Goal: Task Accomplishment & Management: Complete application form

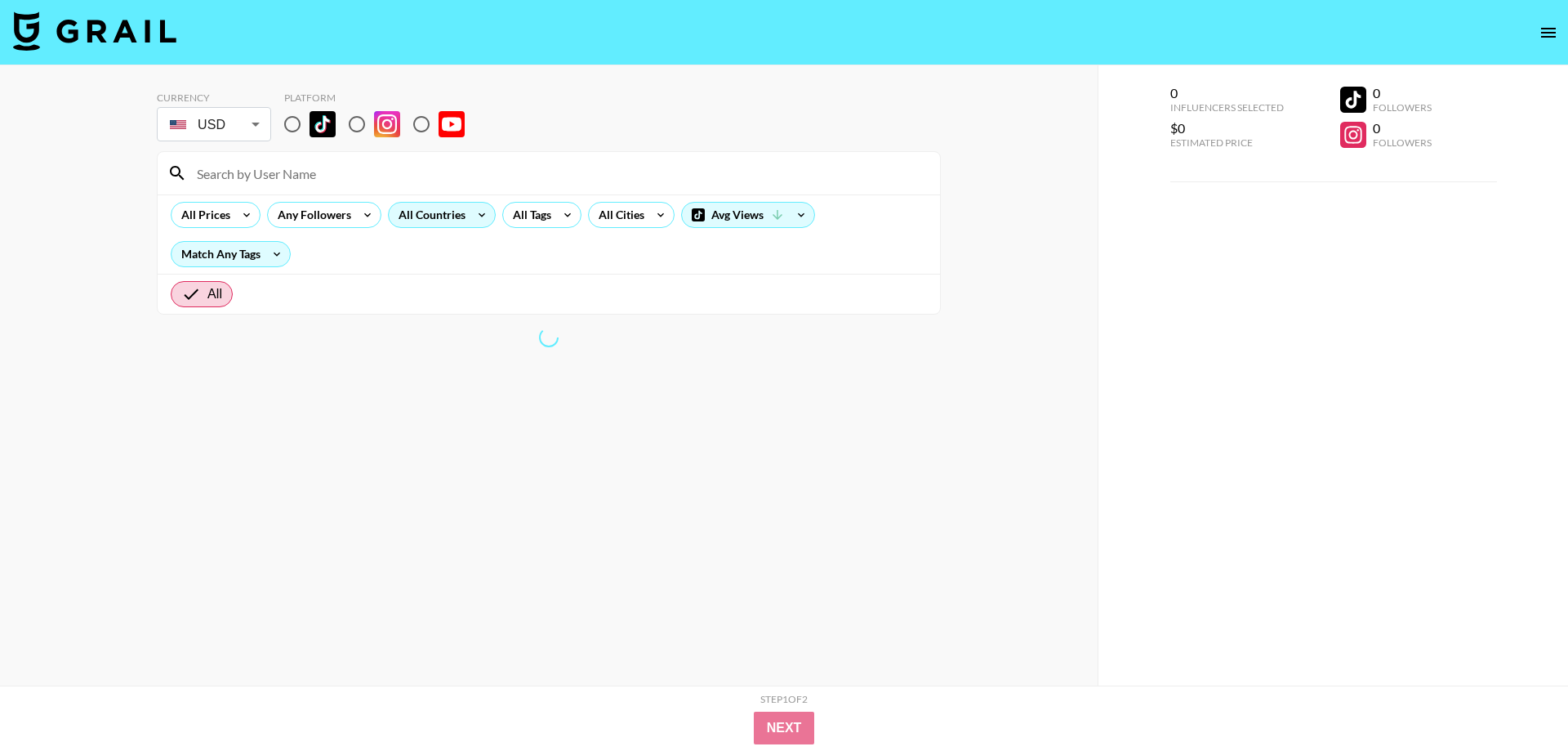
click at [469, 219] on icon at bounding box center [481, 215] width 26 height 25
click at [289, 123] on div at bounding box center [784, 375] width 1568 height 751
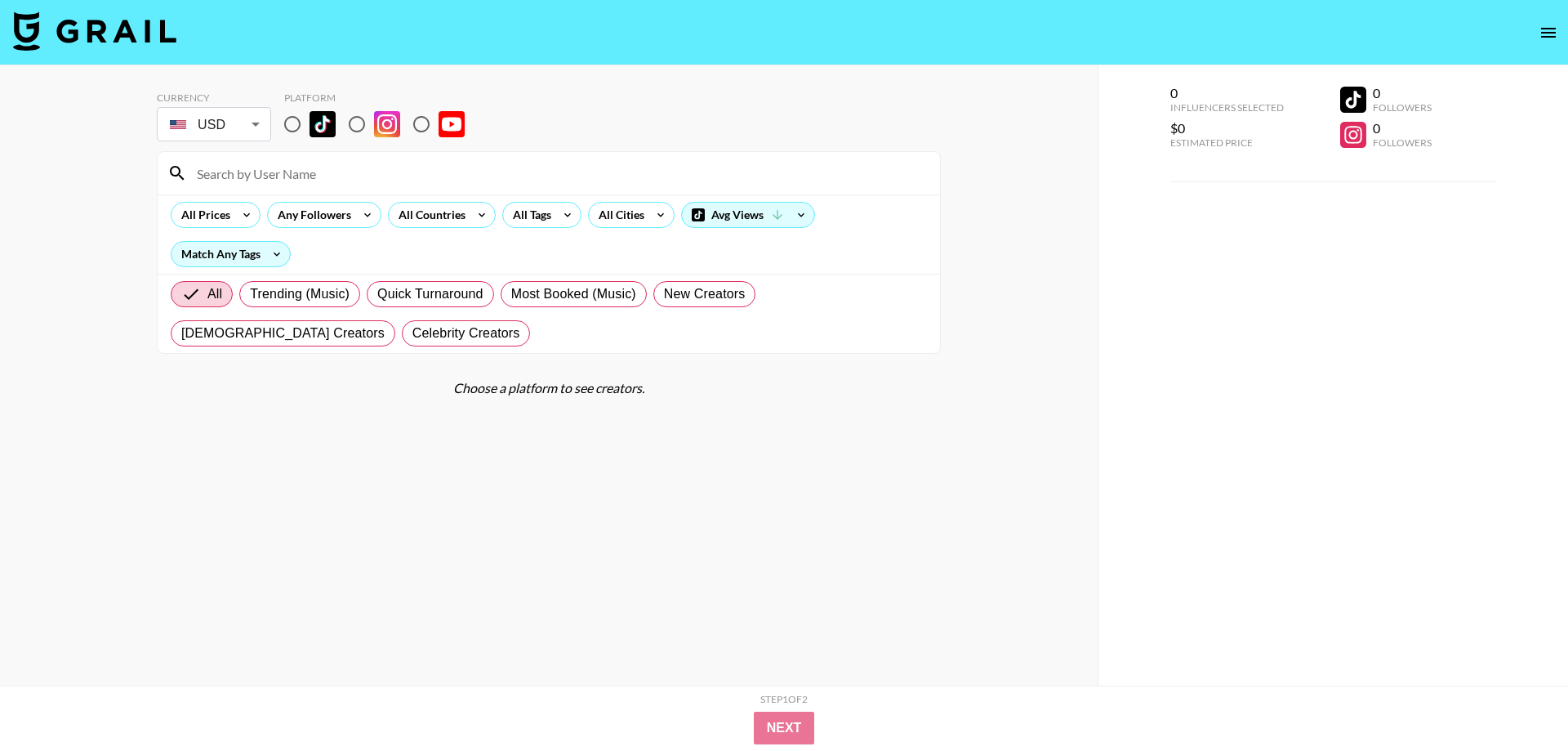
click at [295, 129] on input "radio" at bounding box center [292, 125] width 35 height 35
radio input "true"
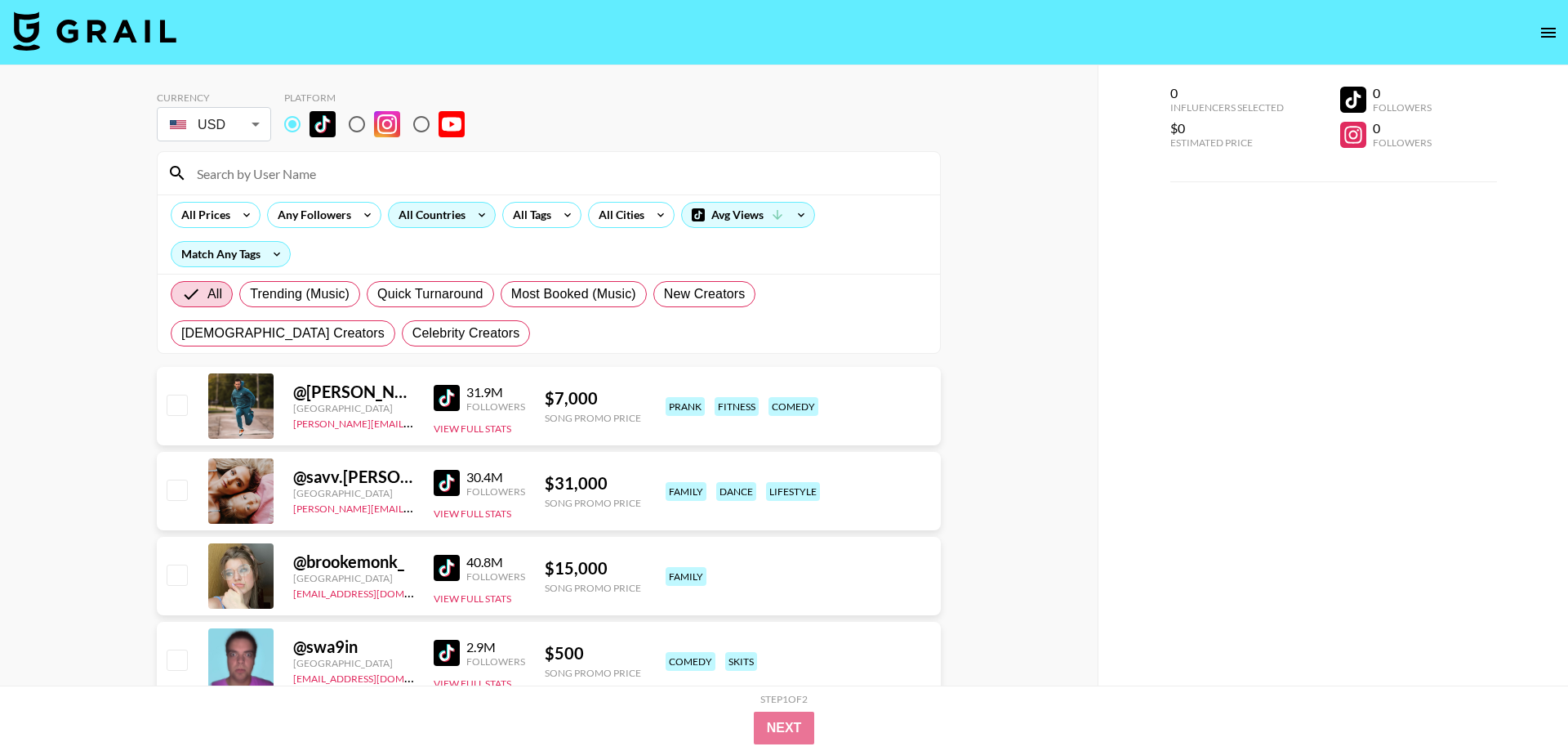
click at [428, 218] on div "All Countries" at bounding box center [429, 215] width 80 height 25
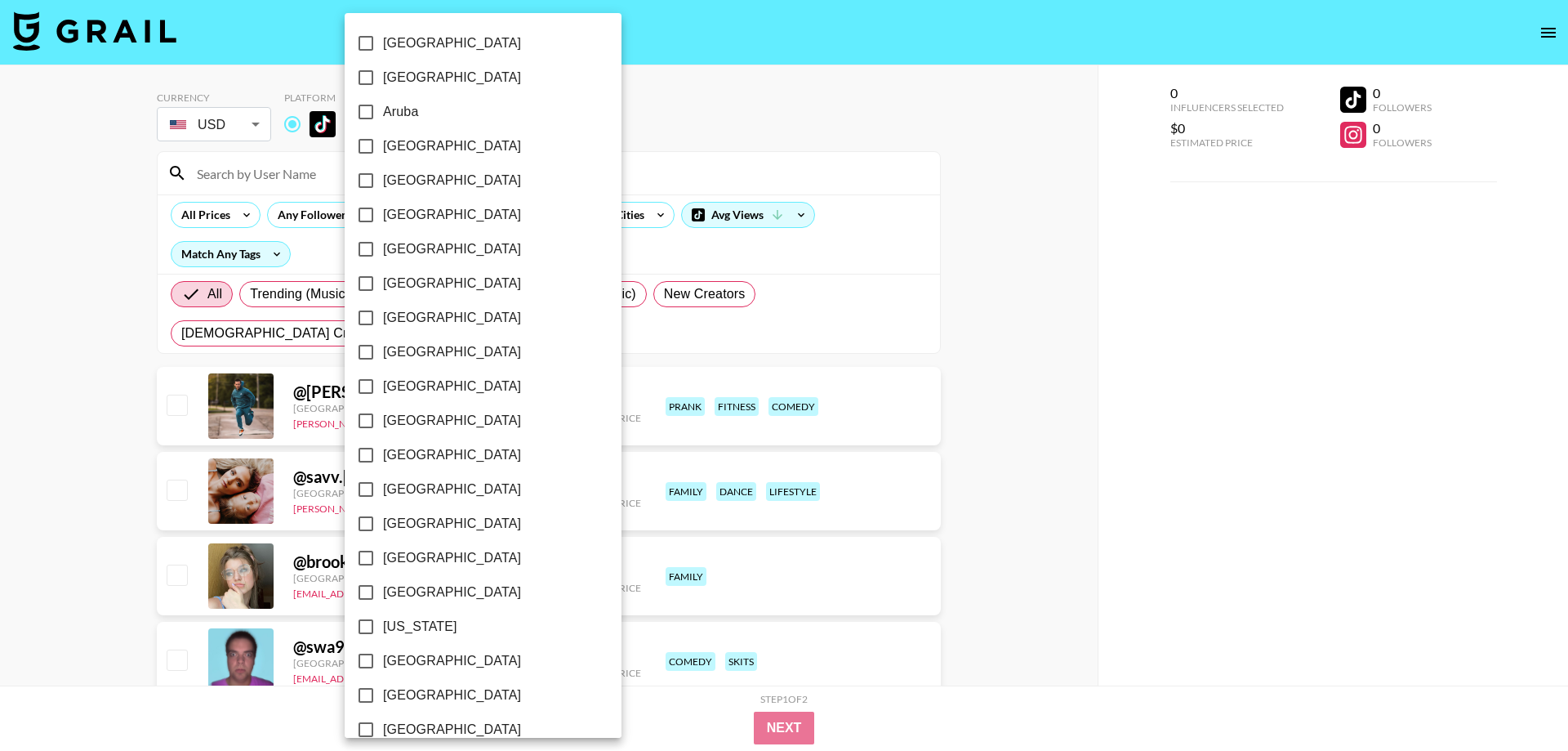
scroll to position [1154, 0]
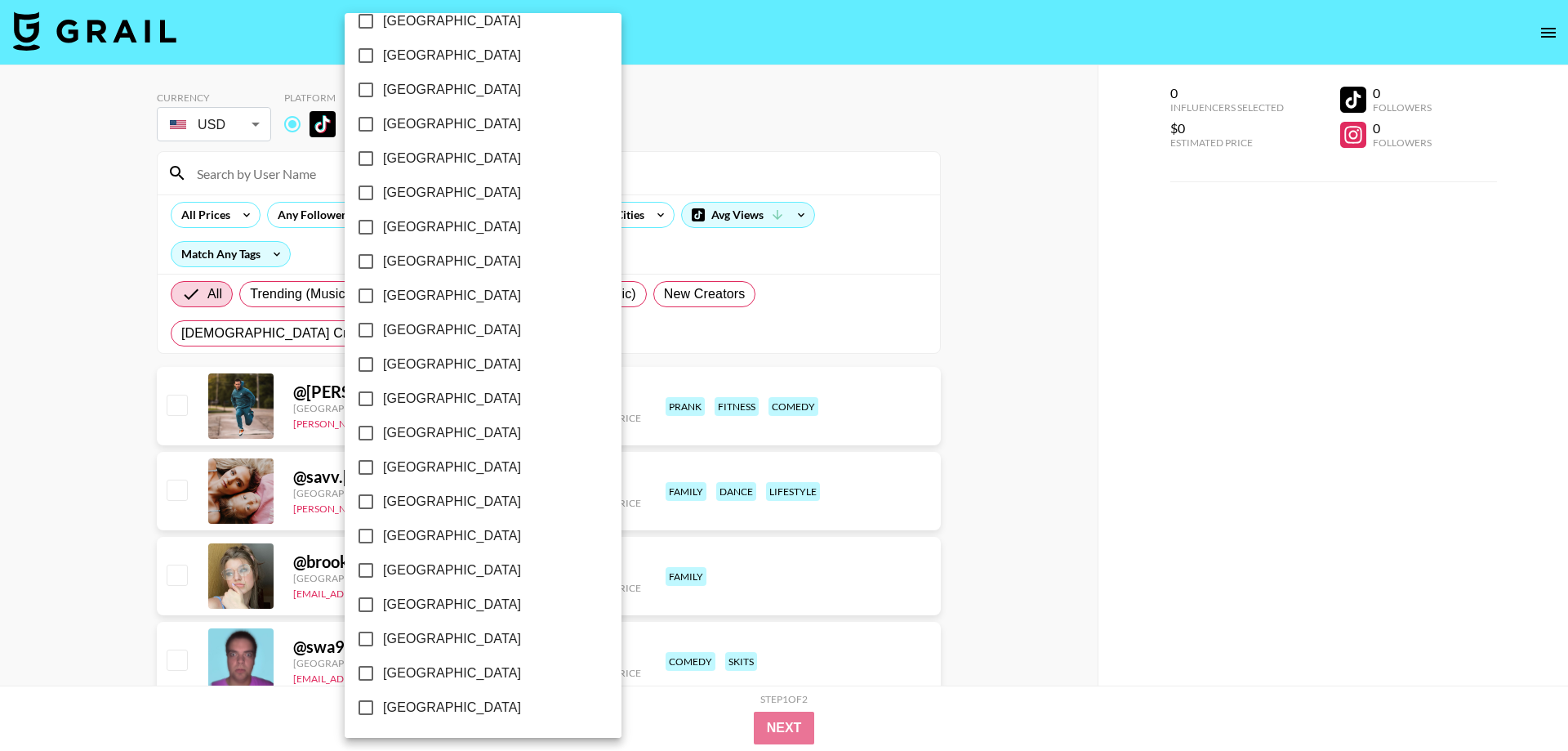
click at [459, 670] on span "[GEOGRAPHIC_DATA]" at bounding box center [452, 674] width 138 height 20
click at [383, 670] on input "[GEOGRAPHIC_DATA]" at bounding box center [366, 674] width 35 height 35
checkbox input "true"
click at [638, 155] on div at bounding box center [784, 375] width 1568 height 751
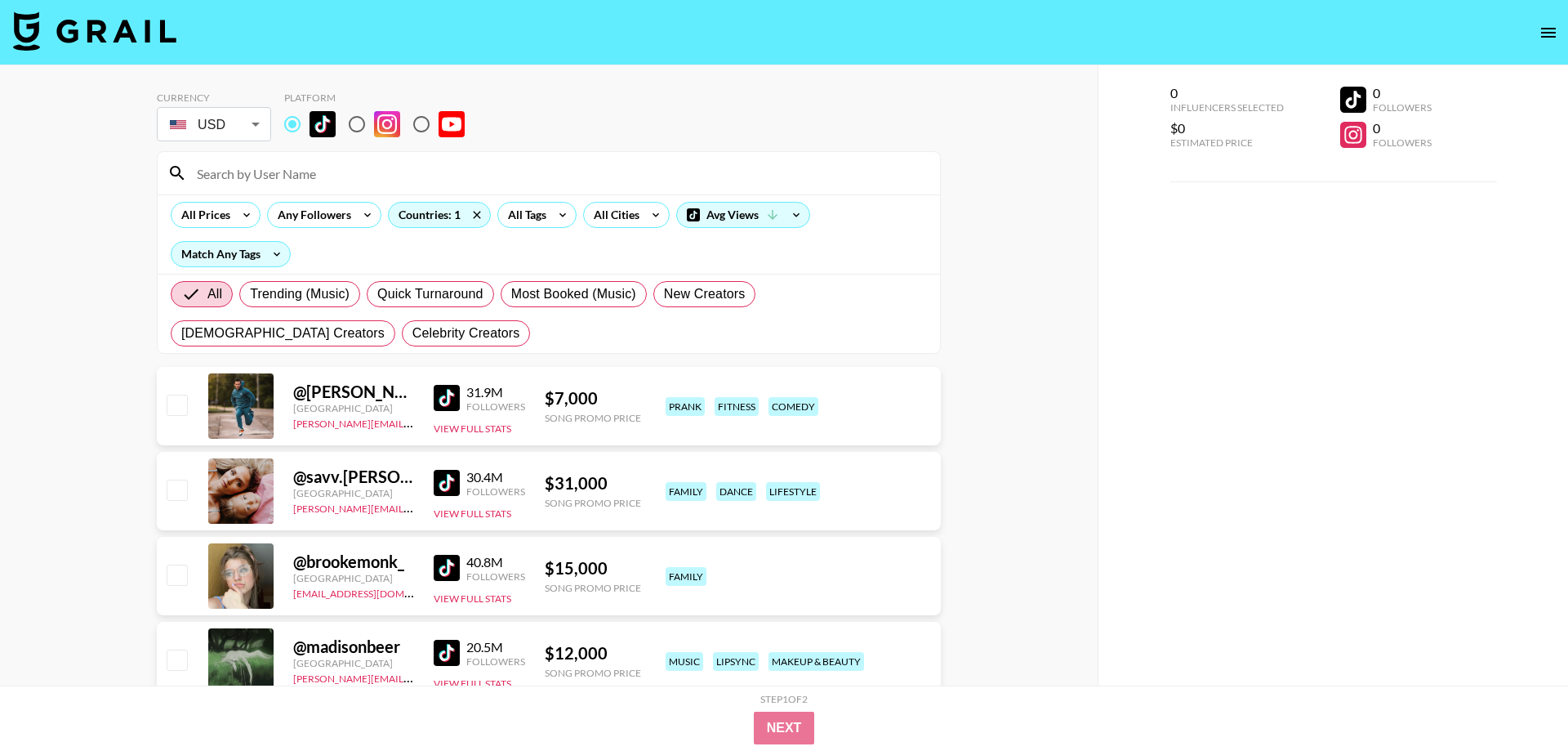
click at [544, 210] on div at bounding box center [784, 375] width 1568 height 751
click at [549, 220] on div at bounding box center [784, 375] width 1568 height 751
click at [639, 218] on div at bounding box center [784, 375] width 1568 height 751
click at [545, 218] on div at bounding box center [784, 375] width 1568 height 751
click at [628, 222] on div at bounding box center [784, 375] width 1568 height 751
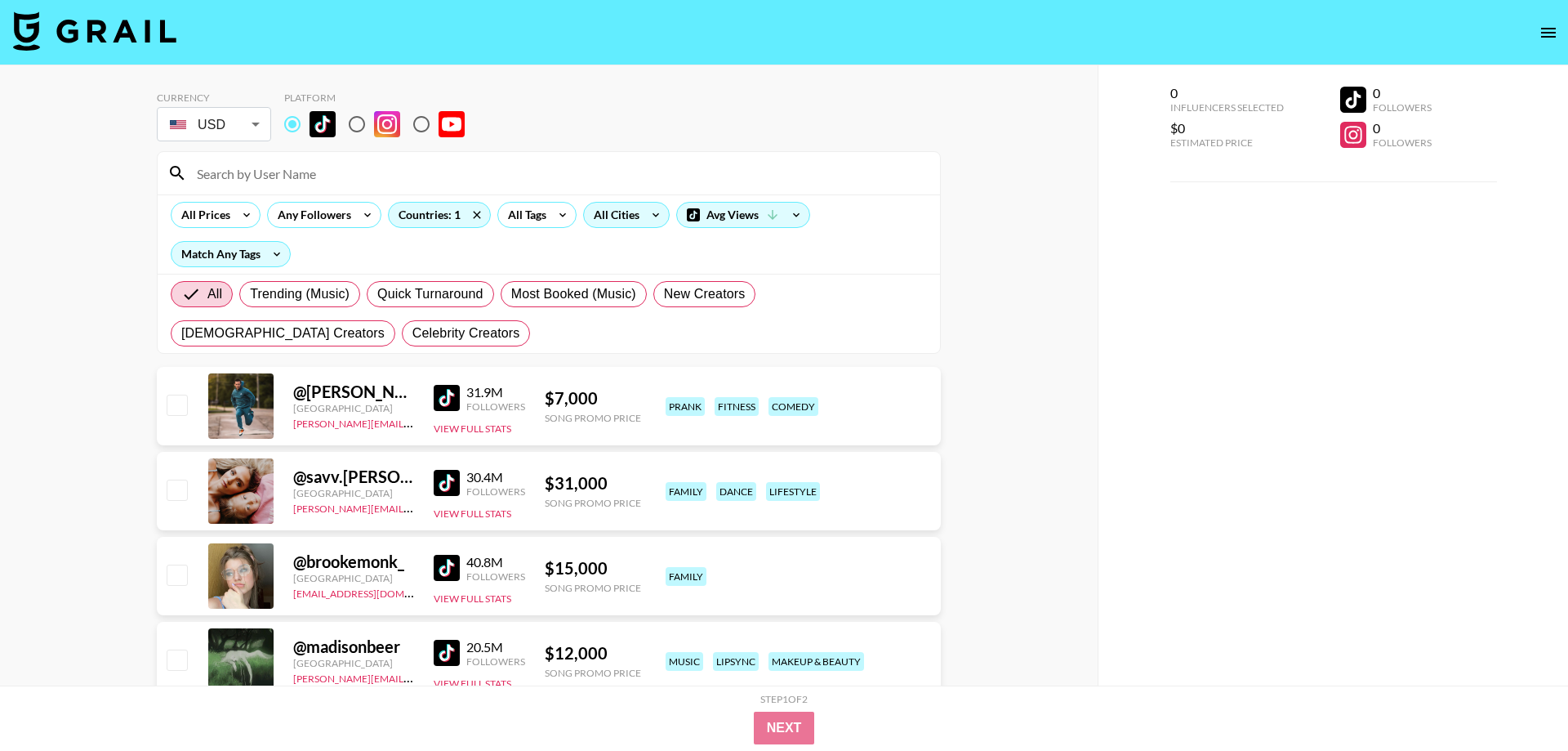
click at [614, 224] on div "All Cities" at bounding box center [613, 215] width 59 height 25
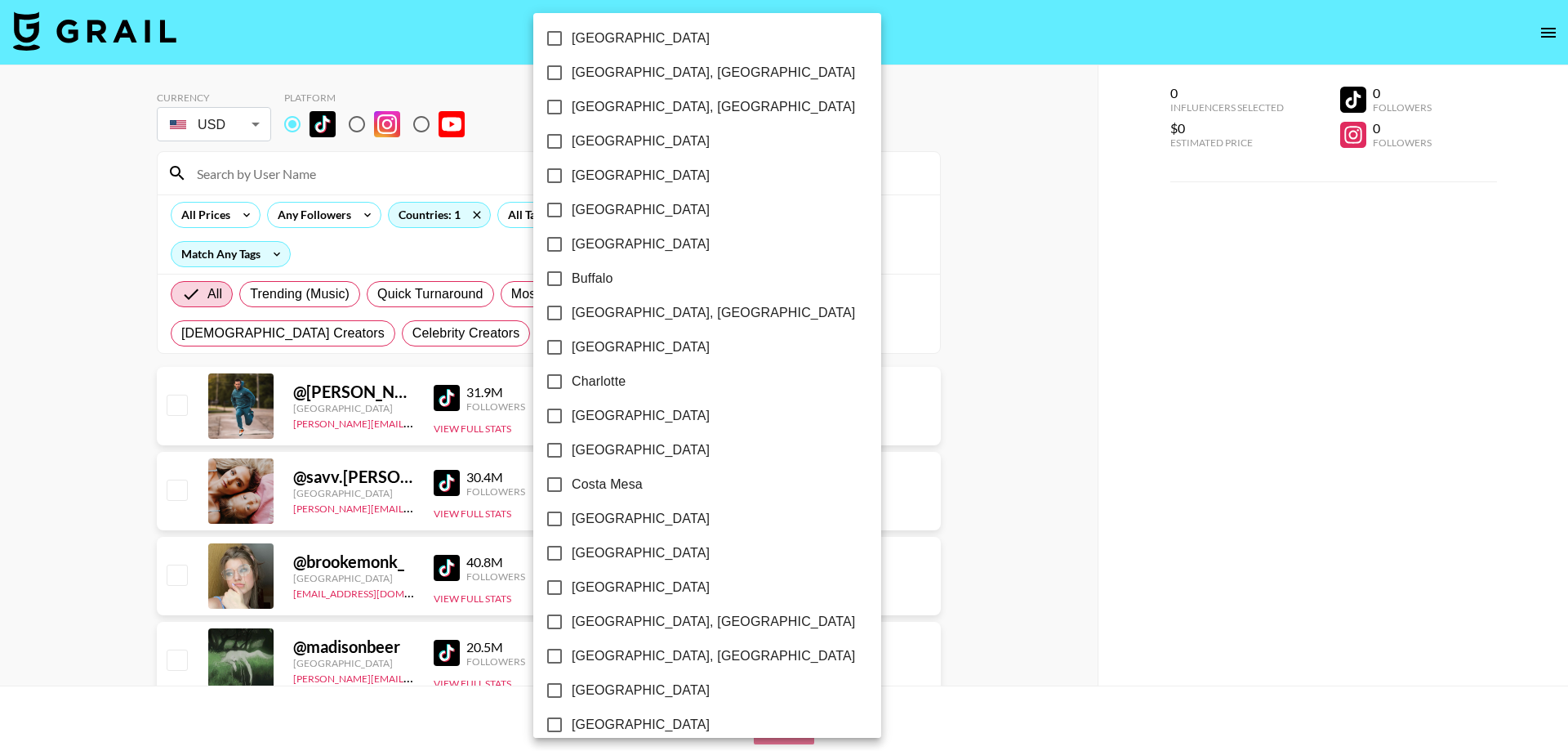
scroll to position [372, 0]
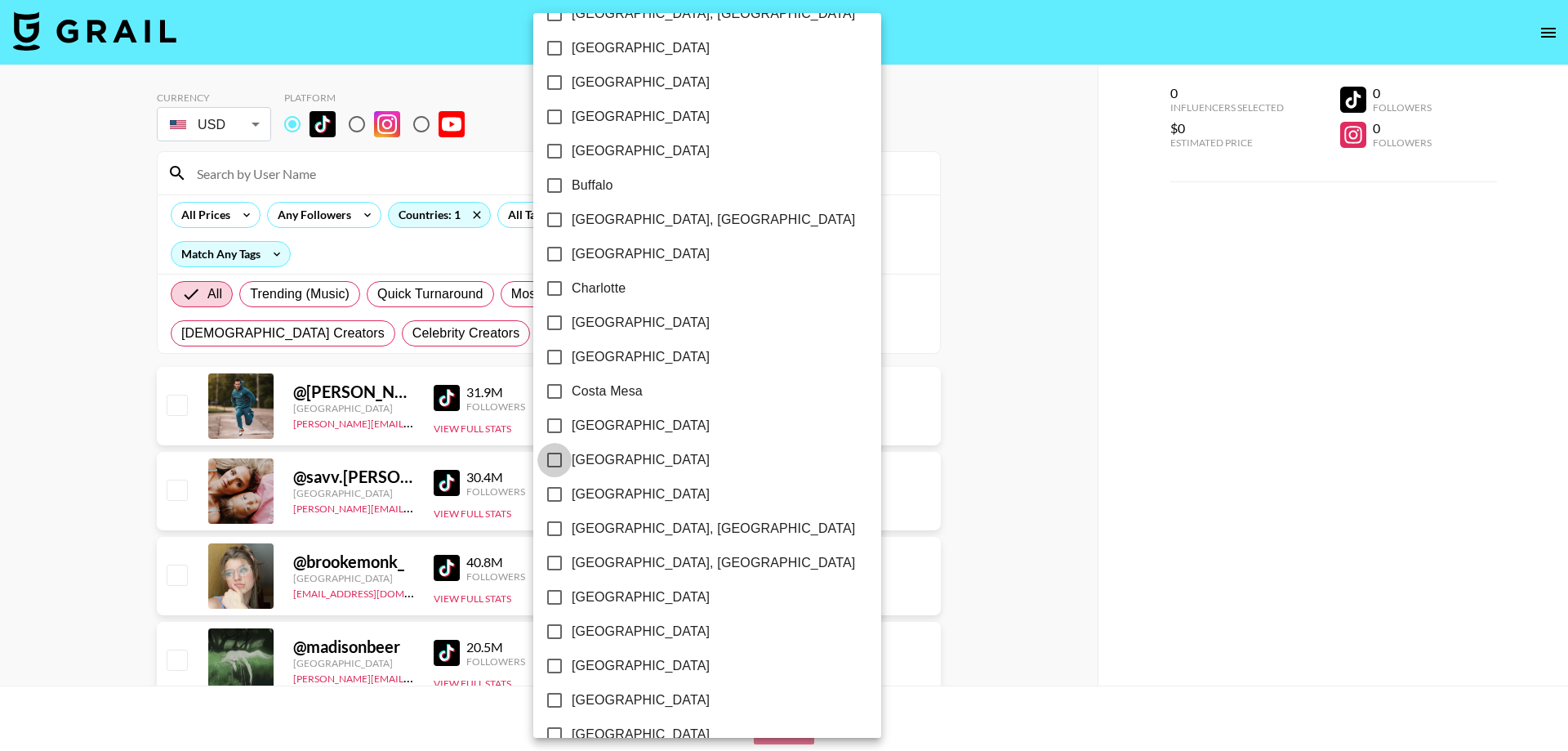
click at [553, 461] on input "[GEOGRAPHIC_DATA]" at bounding box center [554, 460] width 35 height 35
checkbox input "true"
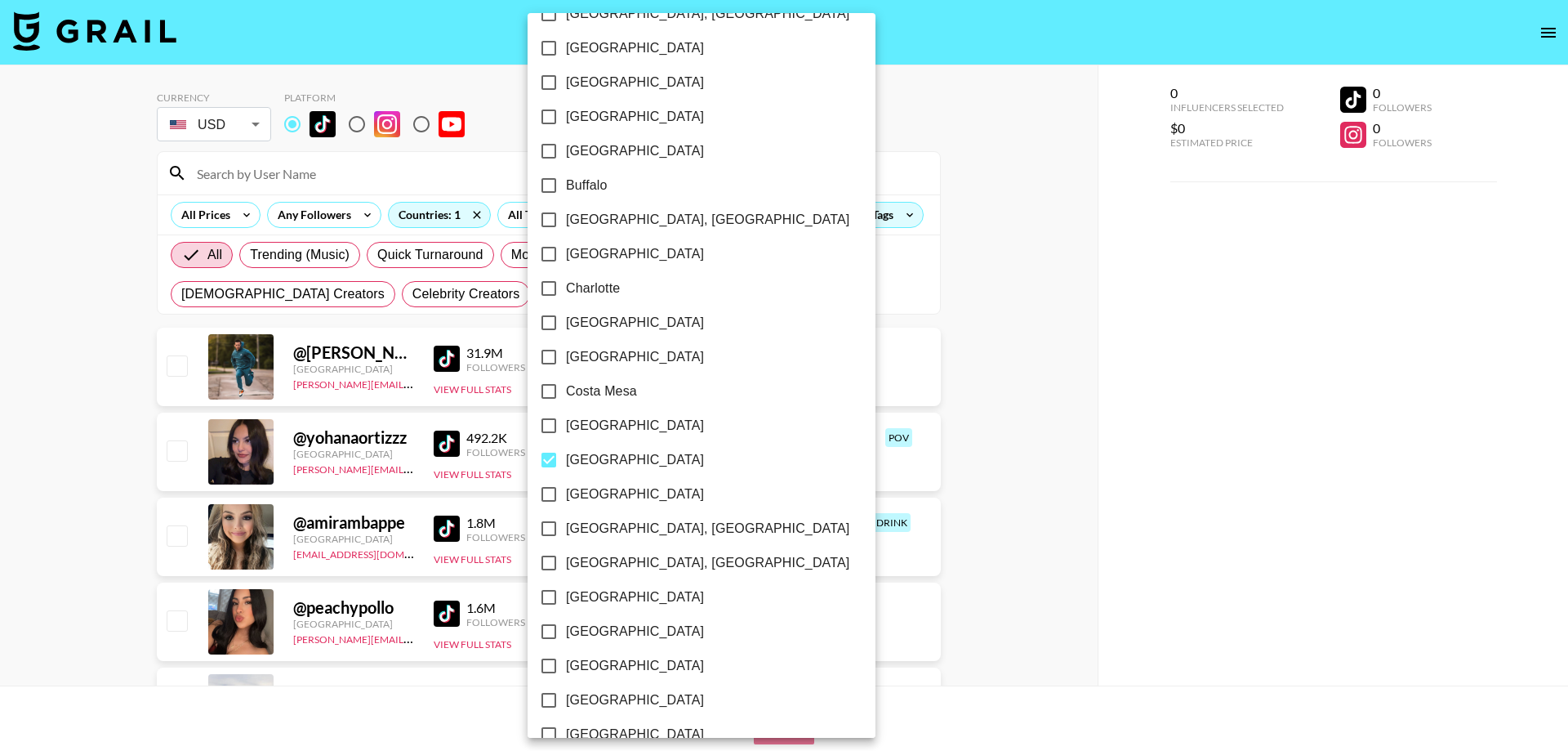
click at [1039, 456] on div at bounding box center [784, 375] width 1568 height 751
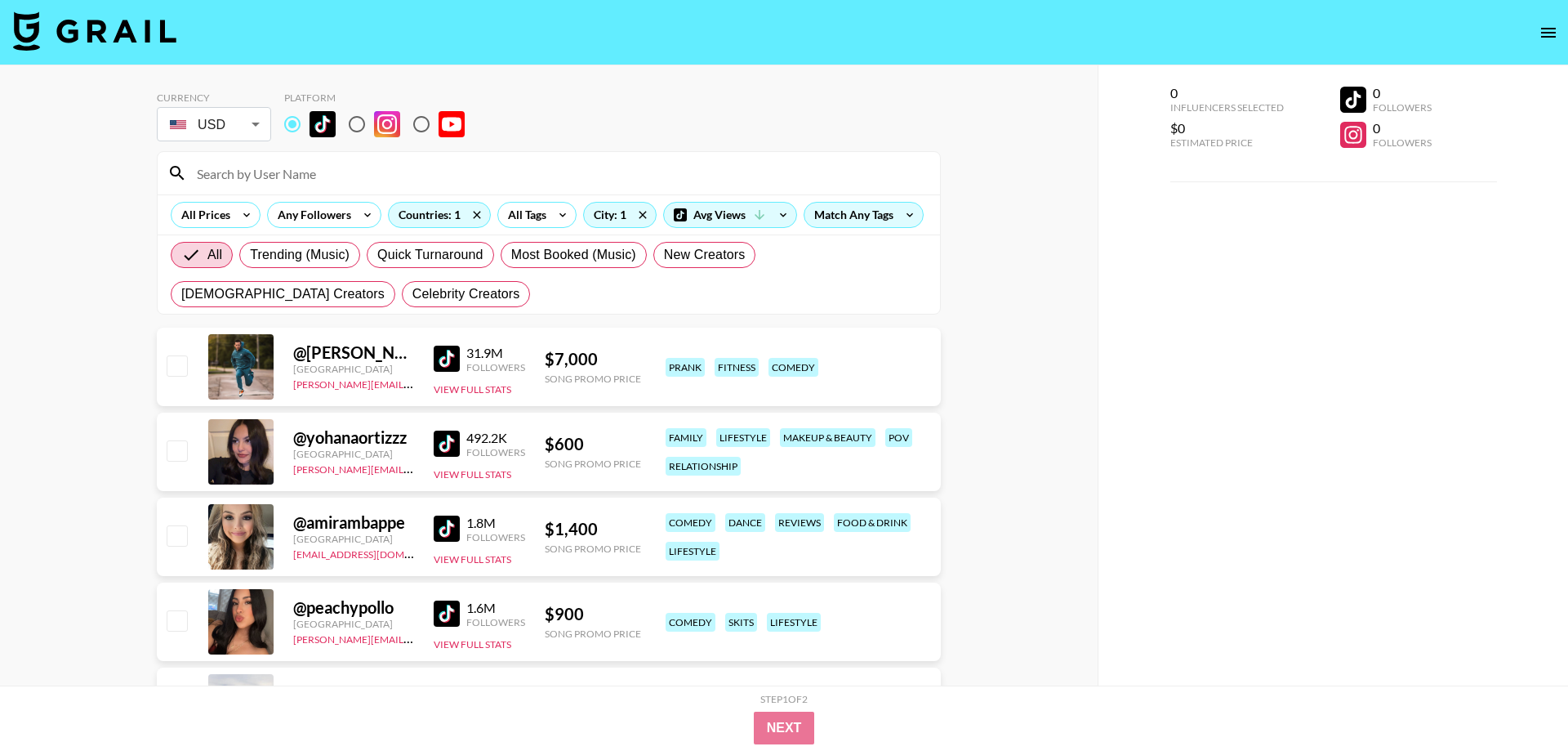
click at [450, 441] on img at bounding box center [446, 443] width 26 height 26
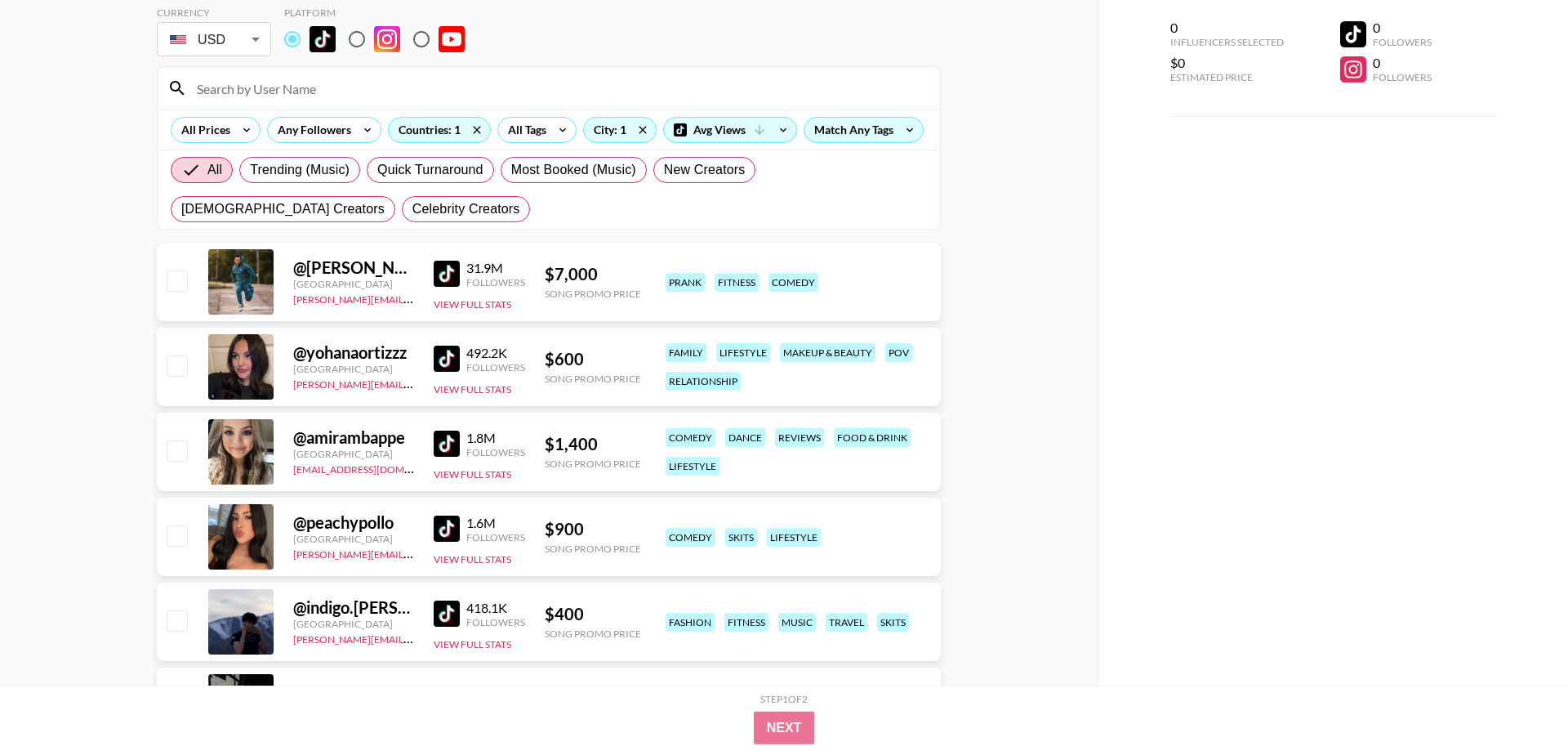
scroll to position [167, 0]
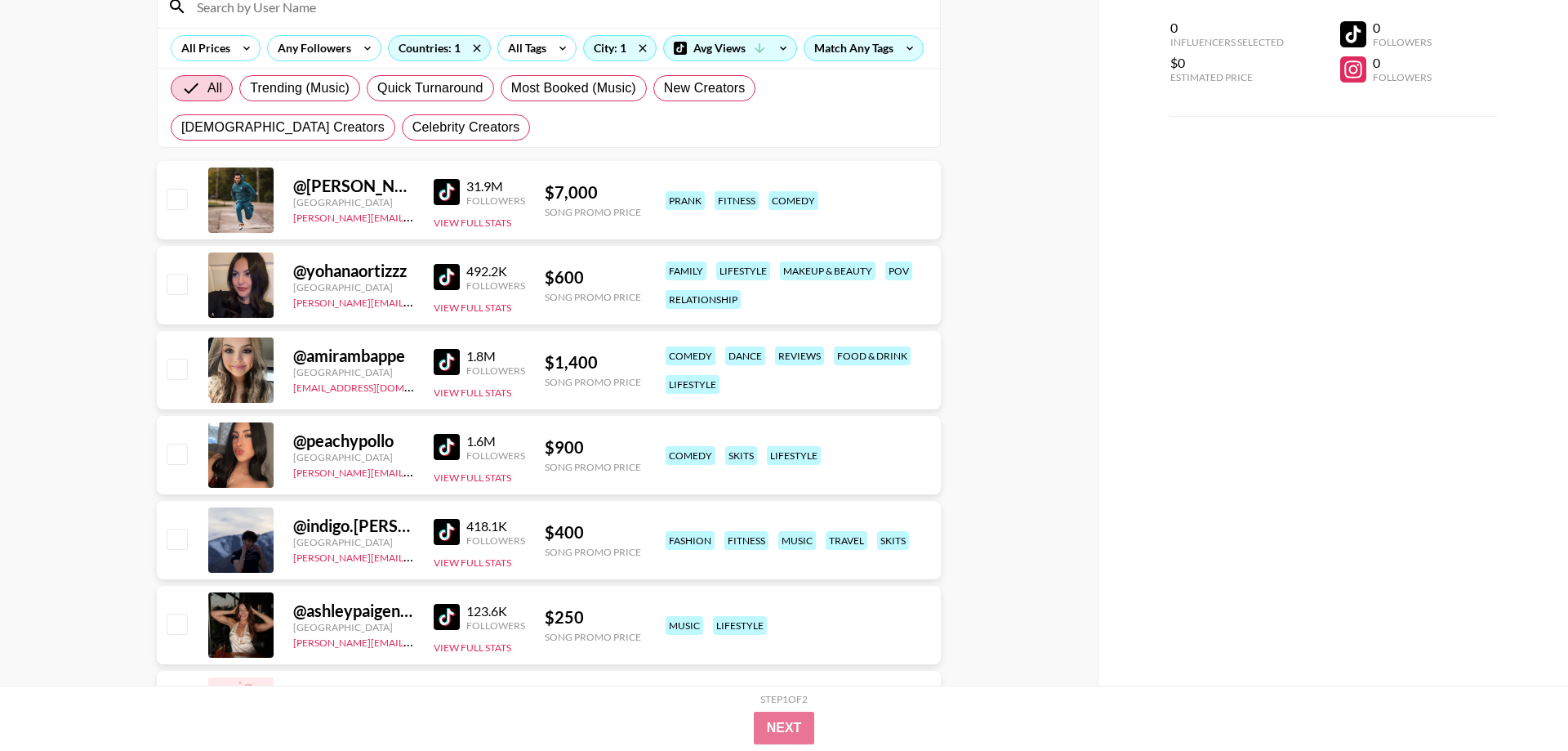
click at [450, 364] on img at bounding box center [446, 361] width 26 height 26
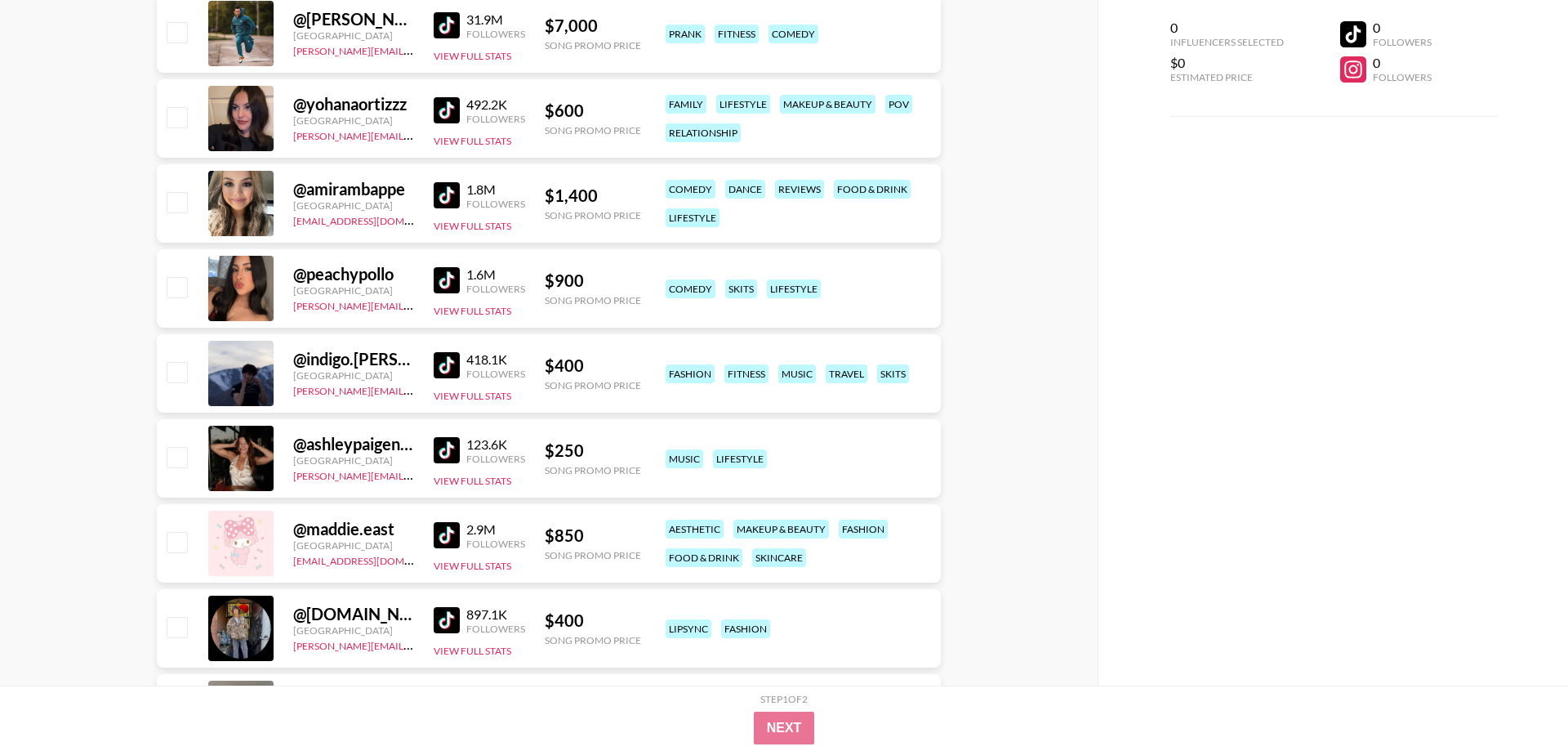
scroll to position [0, 0]
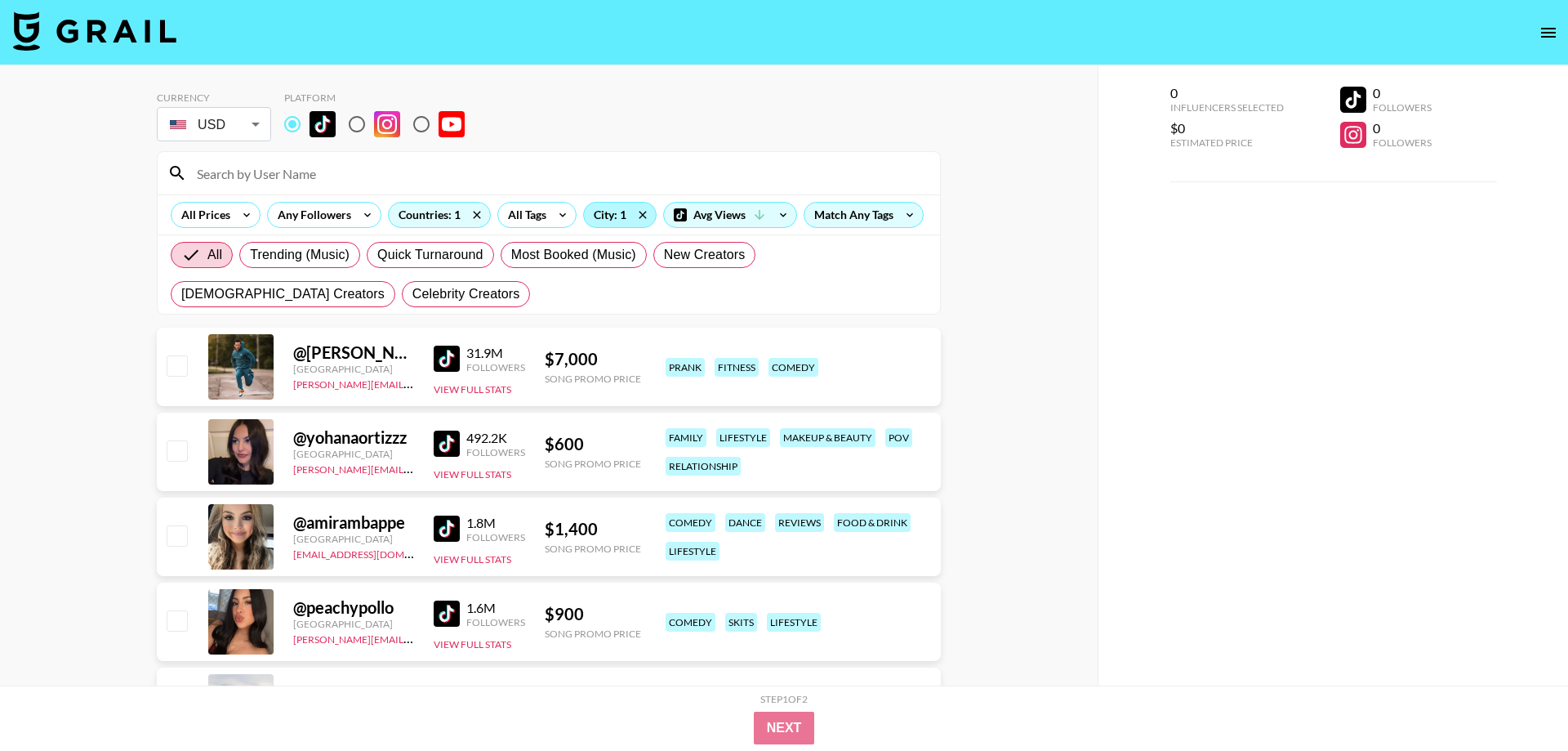
click at [615, 212] on div "City: 1" at bounding box center [620, 215] width 72 height 25
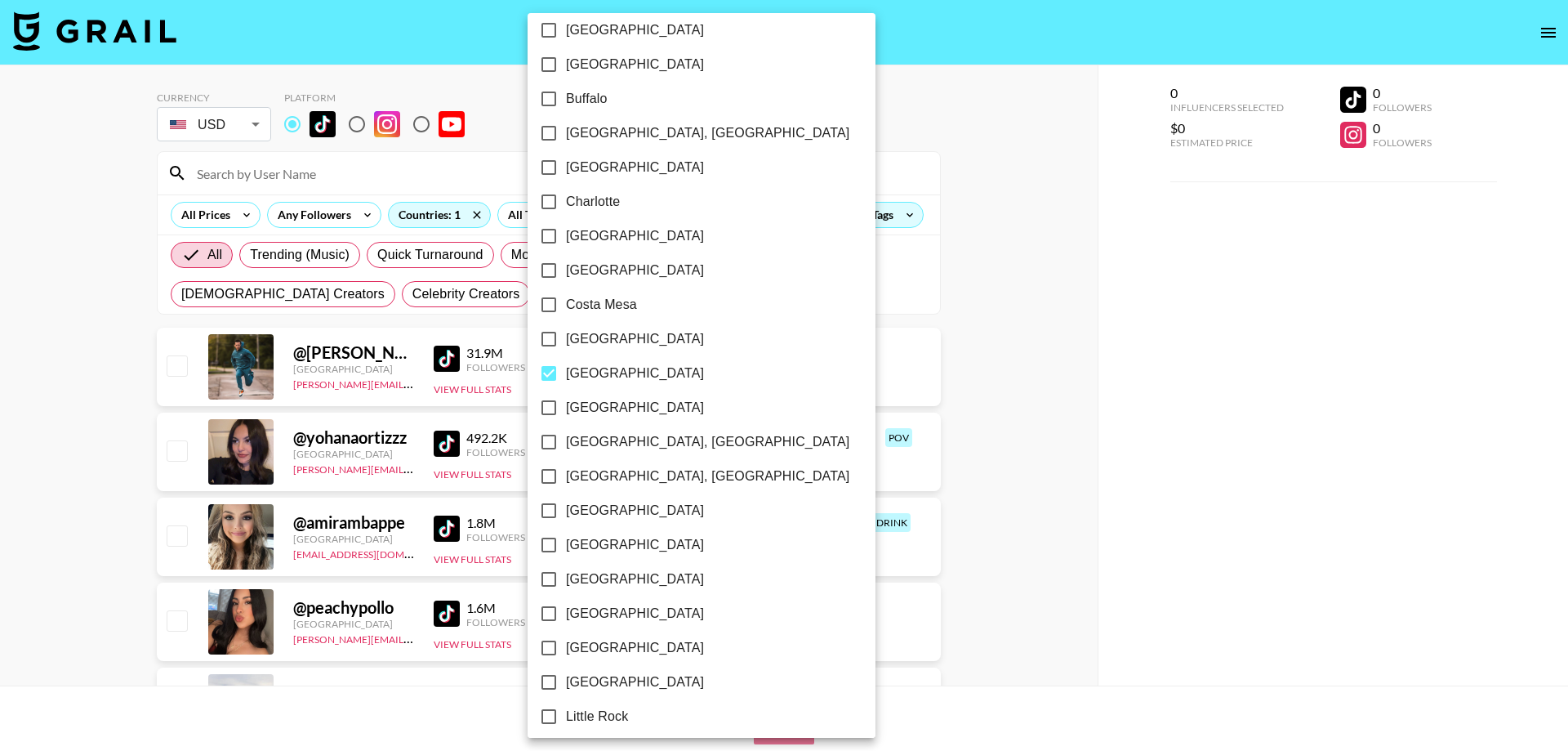
scroll to position [465, 0]
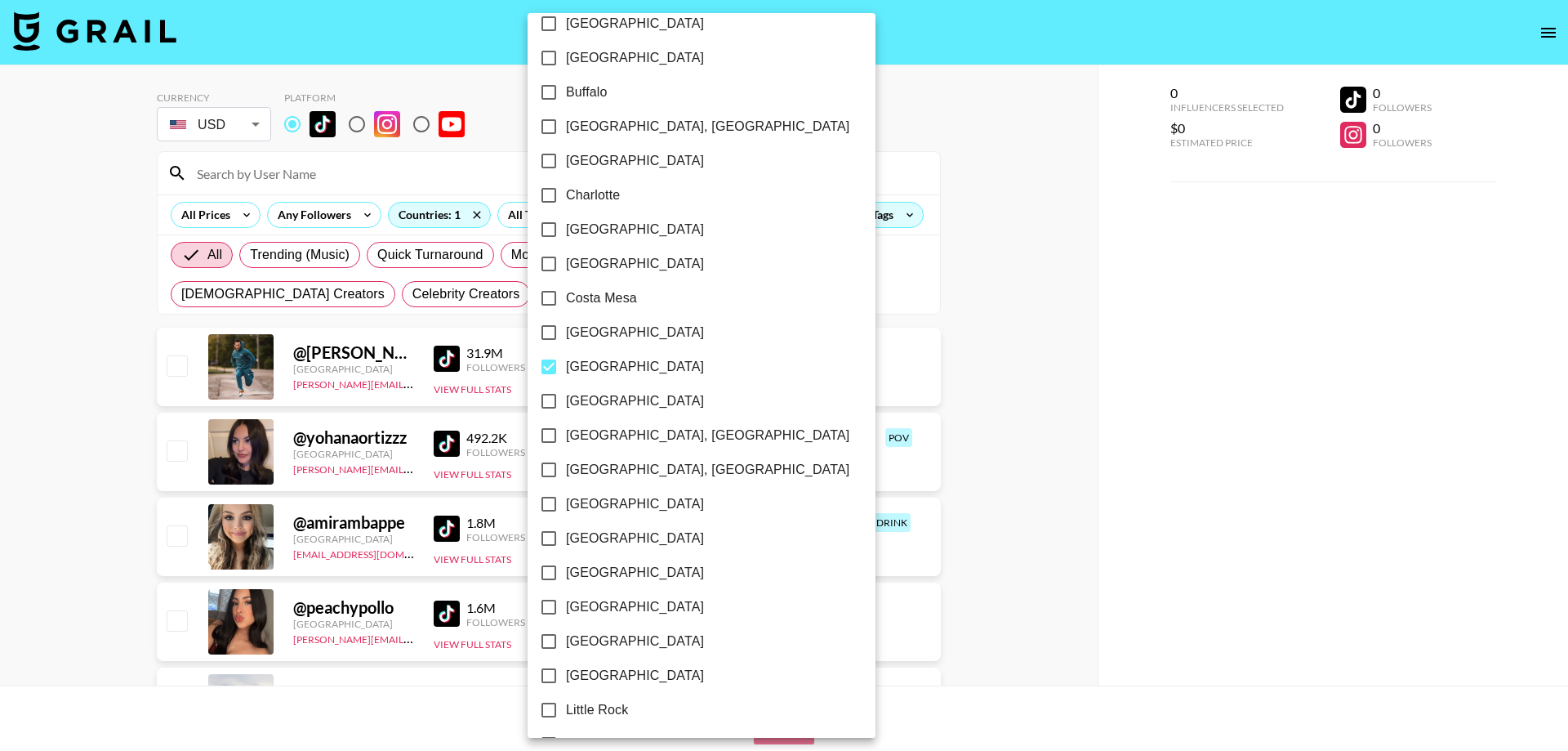
click at [552, 370] on input "[GEOGRAPHIC_DATA]" at bounding box center [549, 367] width 35 height 35
checkbox input "false"
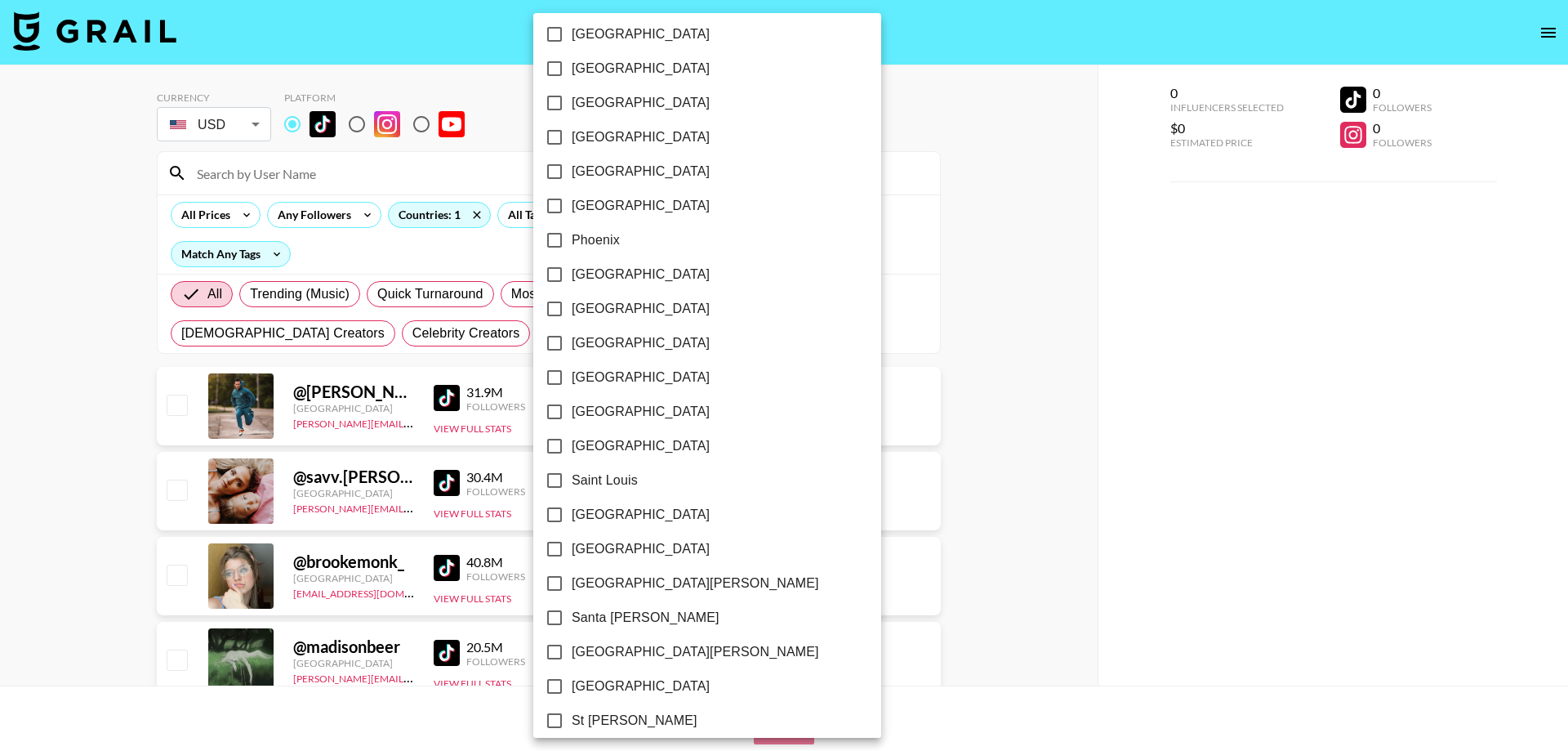
scroll to position [1862, 0]
click at [551, 517] on input "[GEOGRAPHIC_DATA]" at bounding box center [554, 514] width 35 height 35
checkbox input "true"
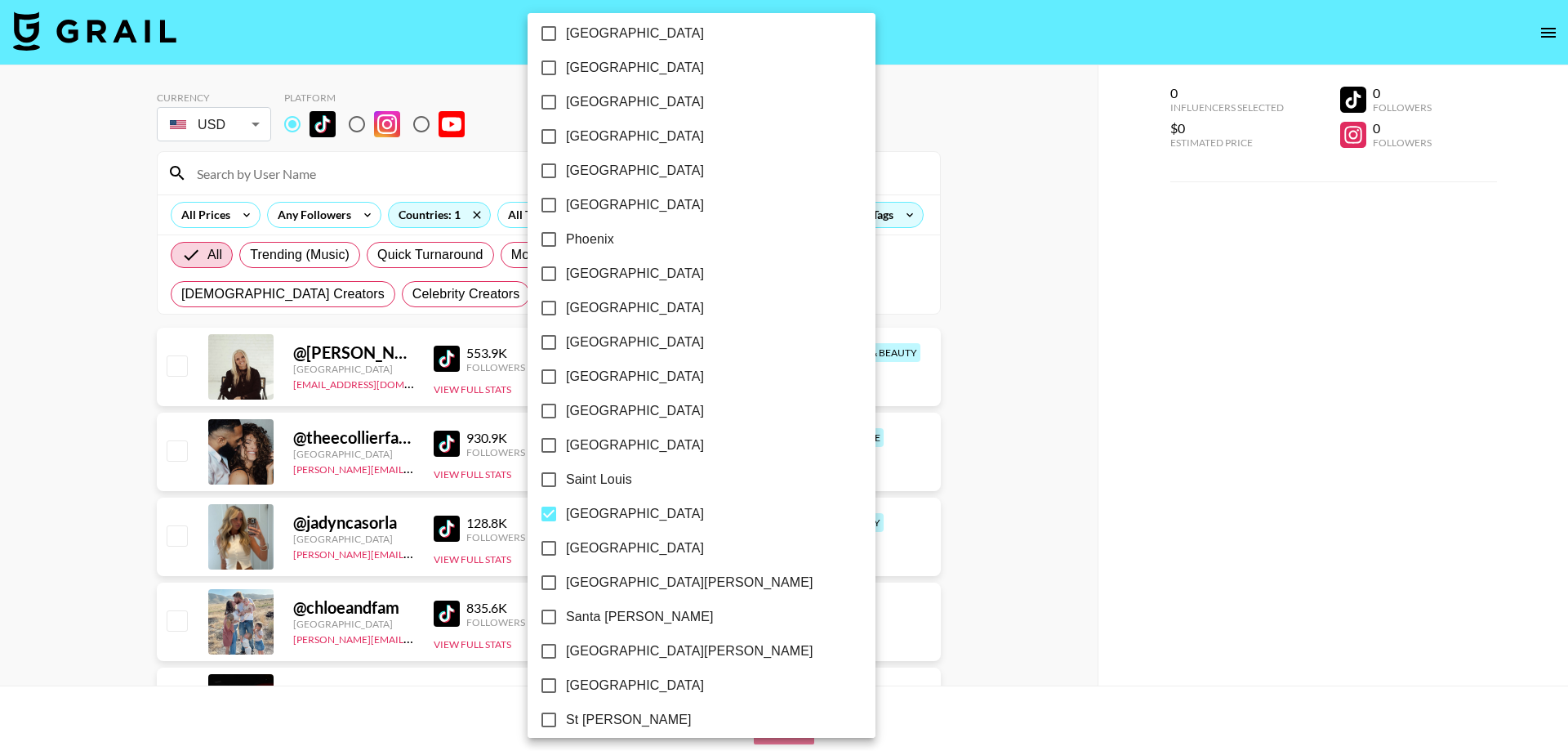
click at [1062, 397] on div at bounding box center [784, 375] width 1568 height 751
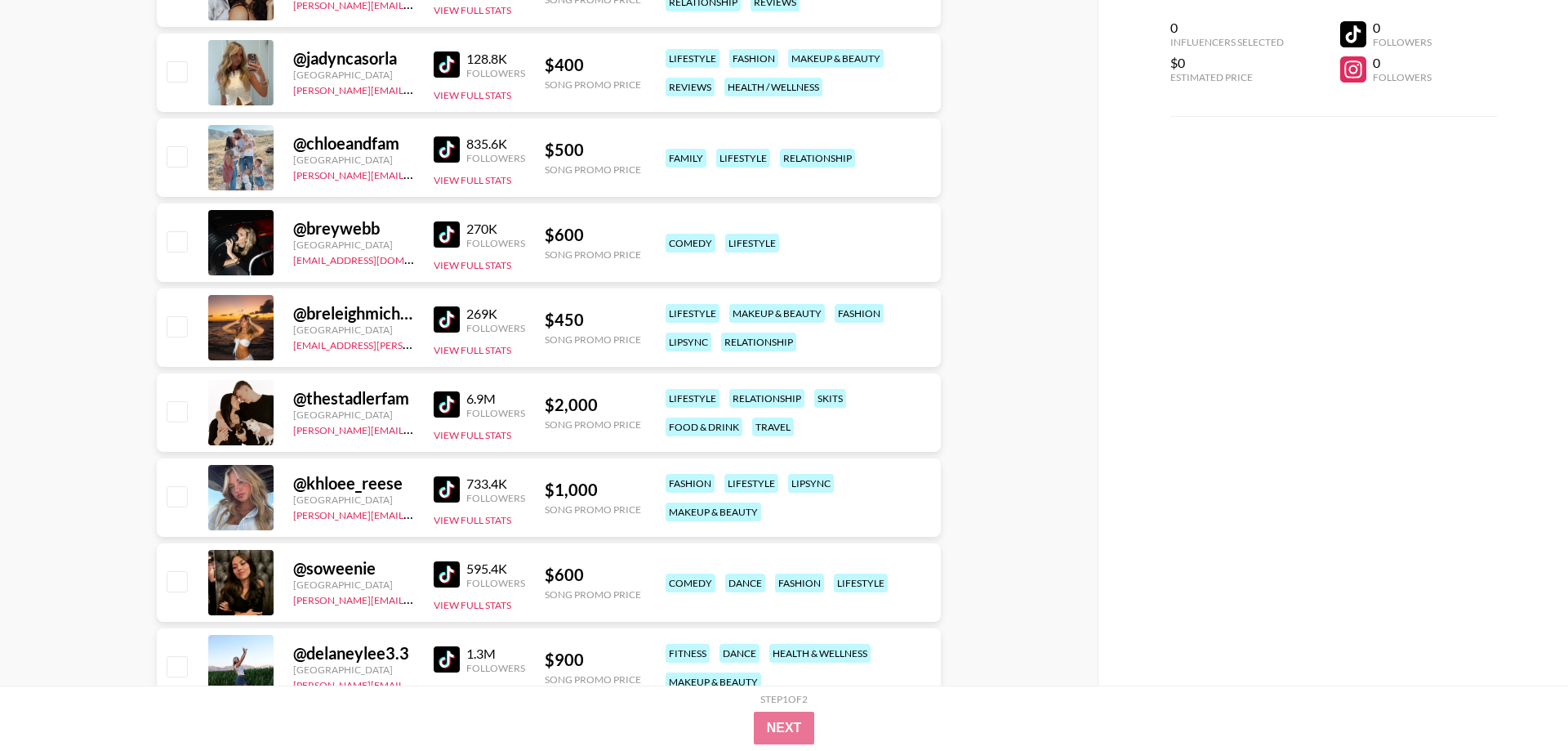
scroll to position [0, 0]
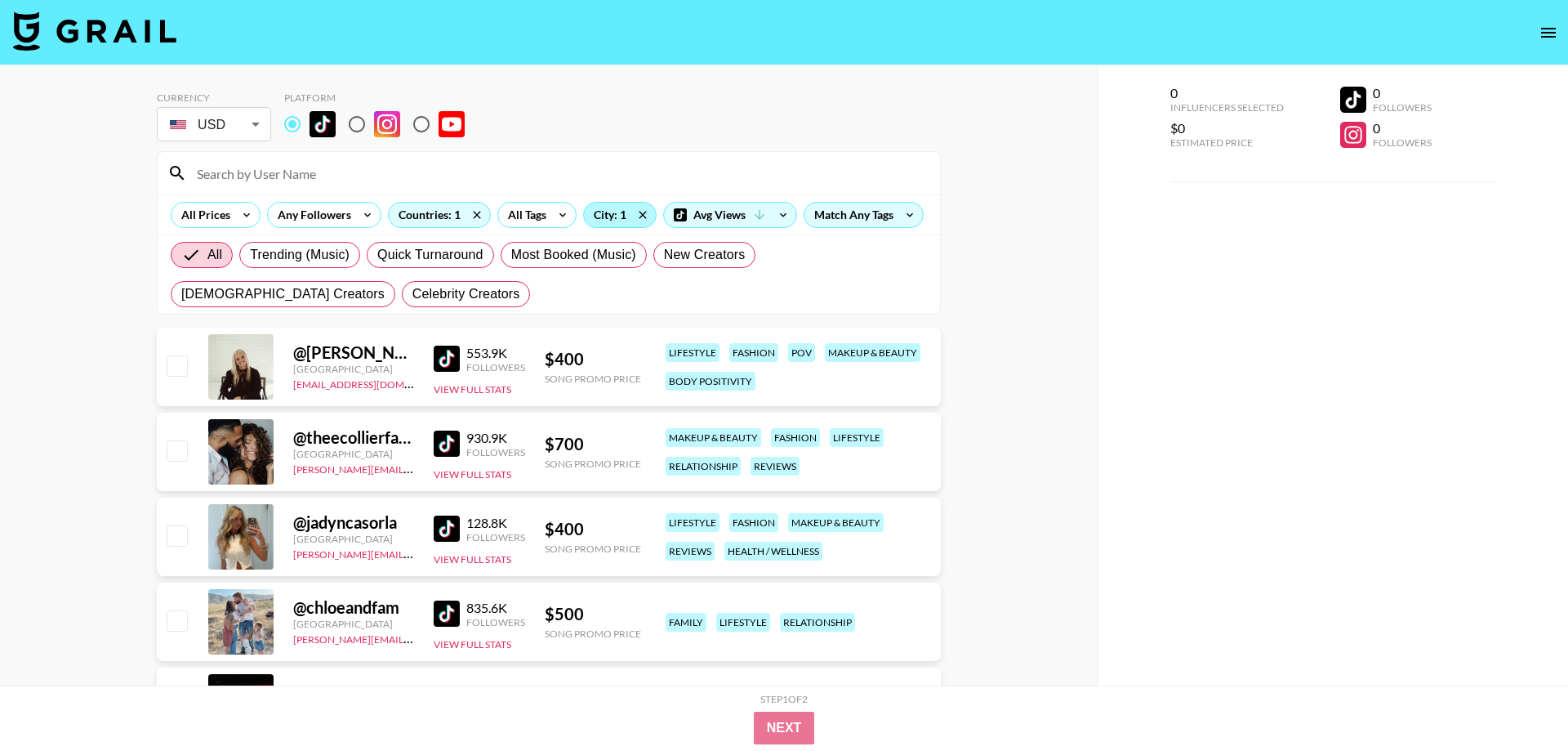
click at [625, 218] on div "City: 1" at bounding box center [620, 215] width 72 height 25
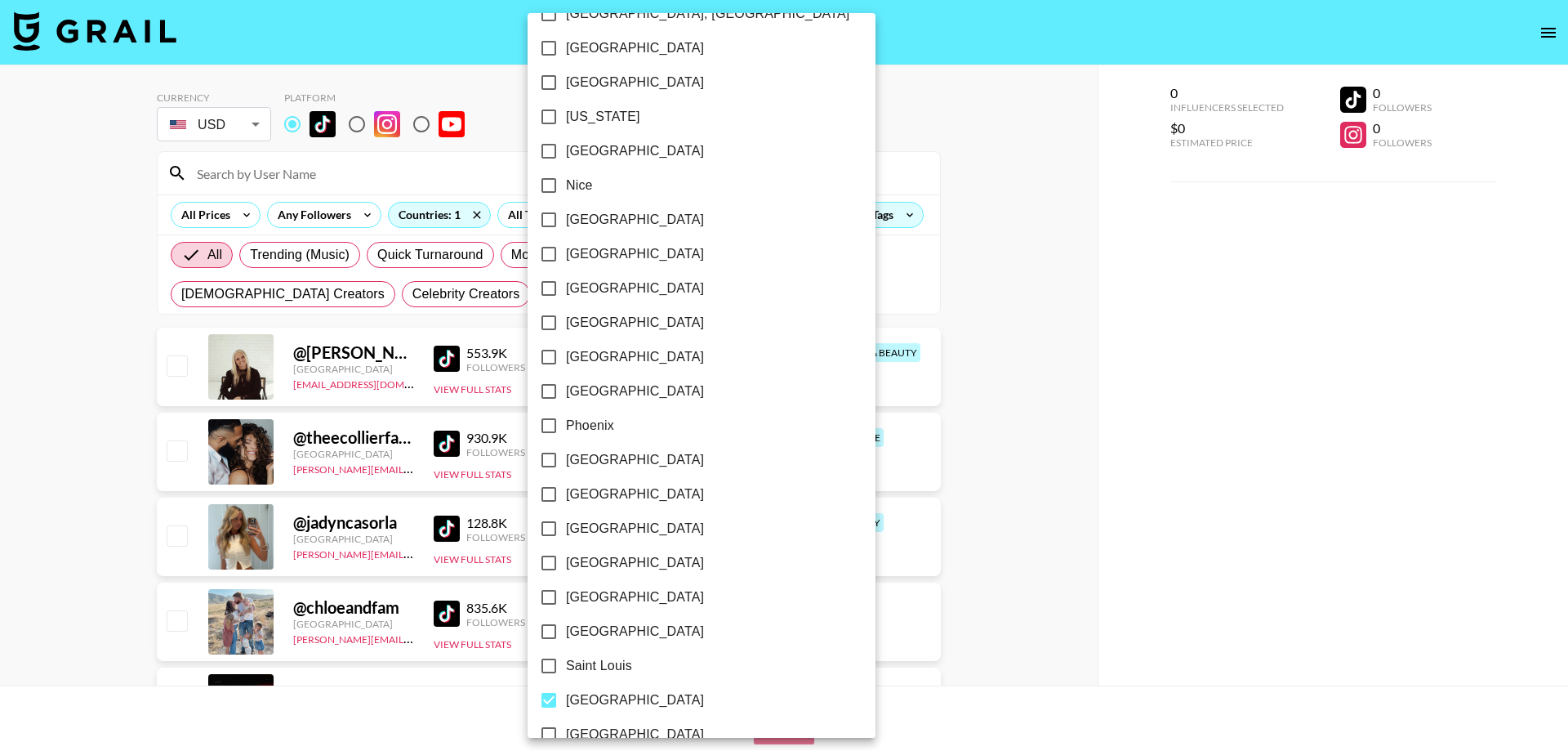
scroll to position [2049, 0]
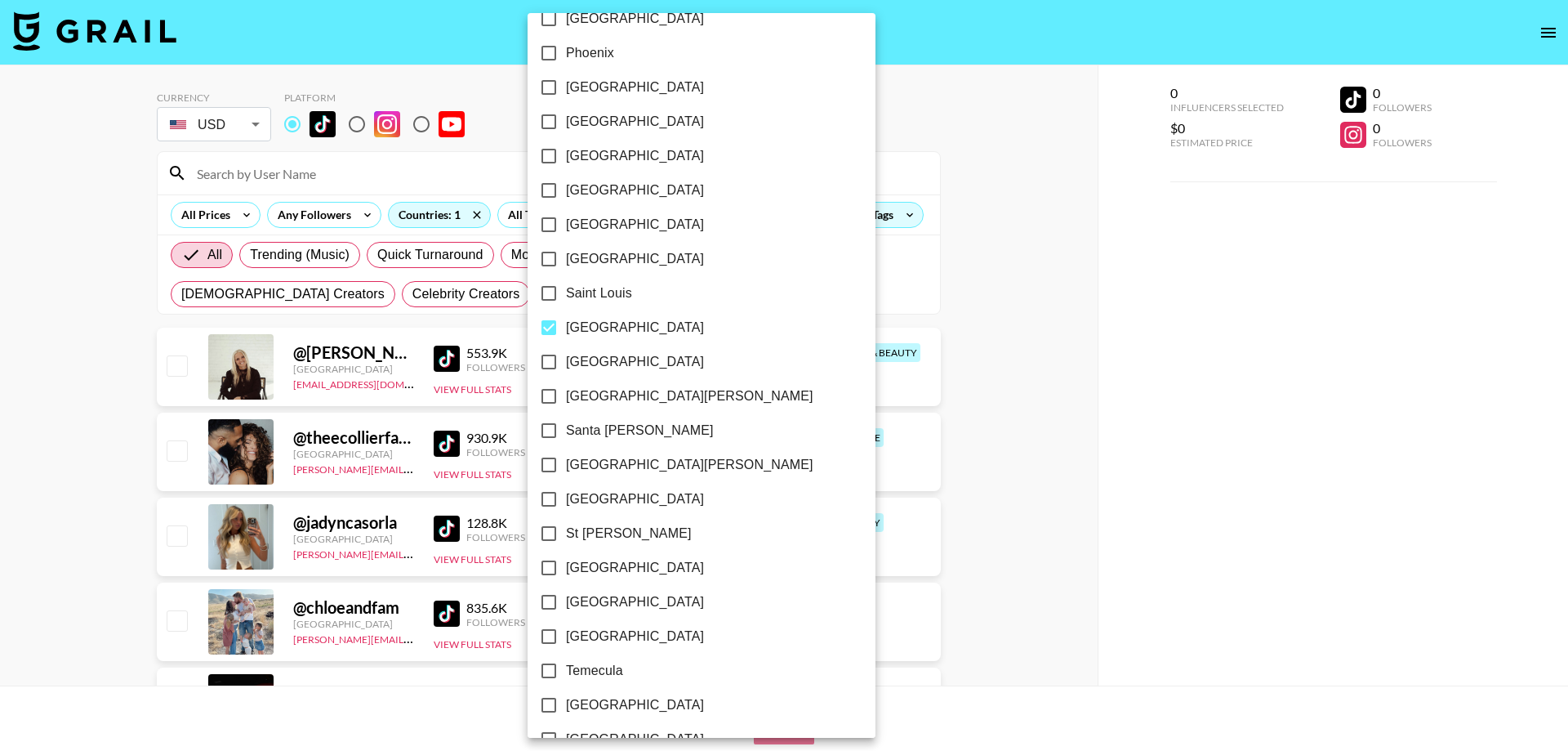
click at [550, 330] on input "[GEOGRAPHIC_DATA]" at bounding box center [549, 328] width 35 height 35
checkbox input "false"
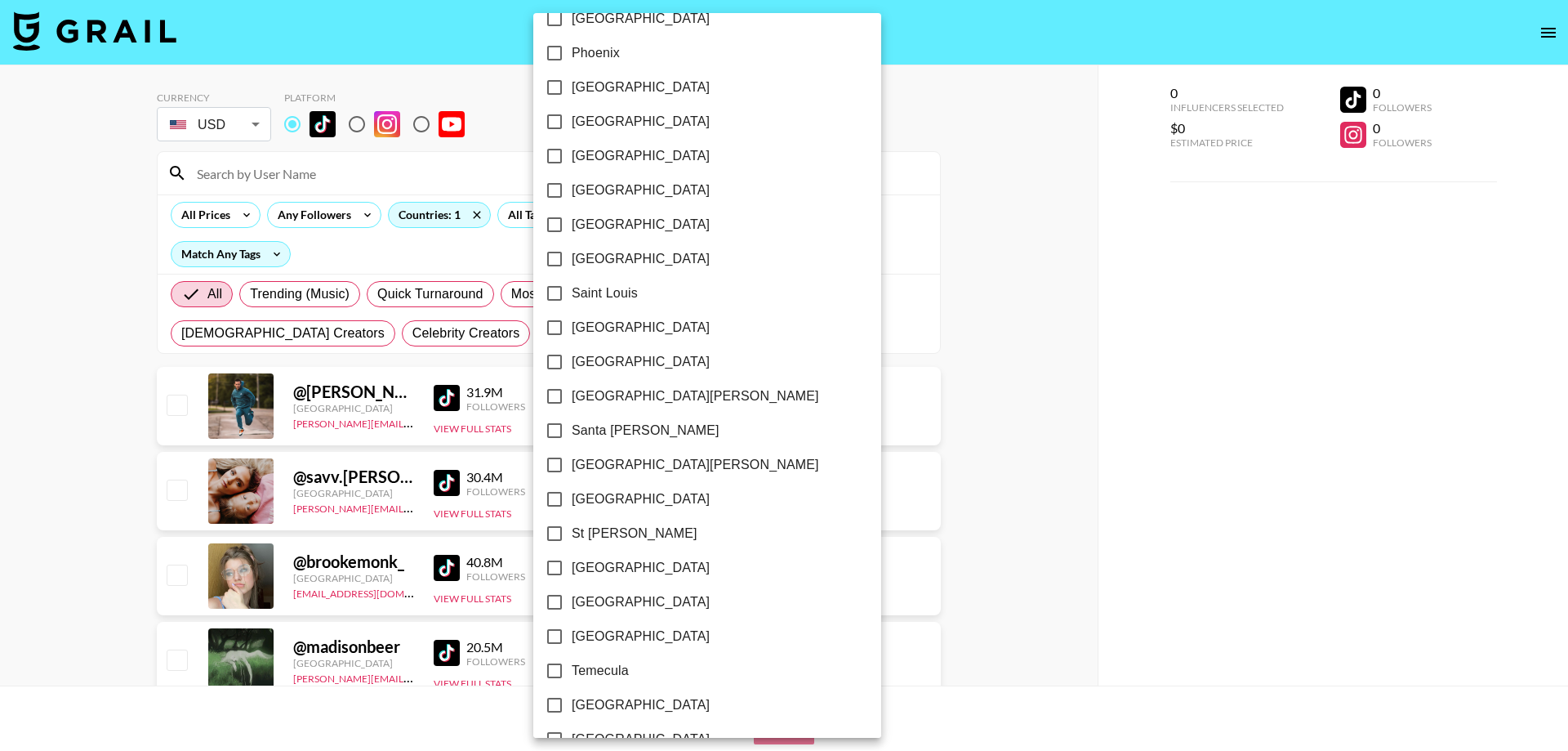
click at [560, 497] on input "[GEOGRAPHIC_DATA]" at bounding box center [554, 499] width 35 height 35
checkbox input "true"
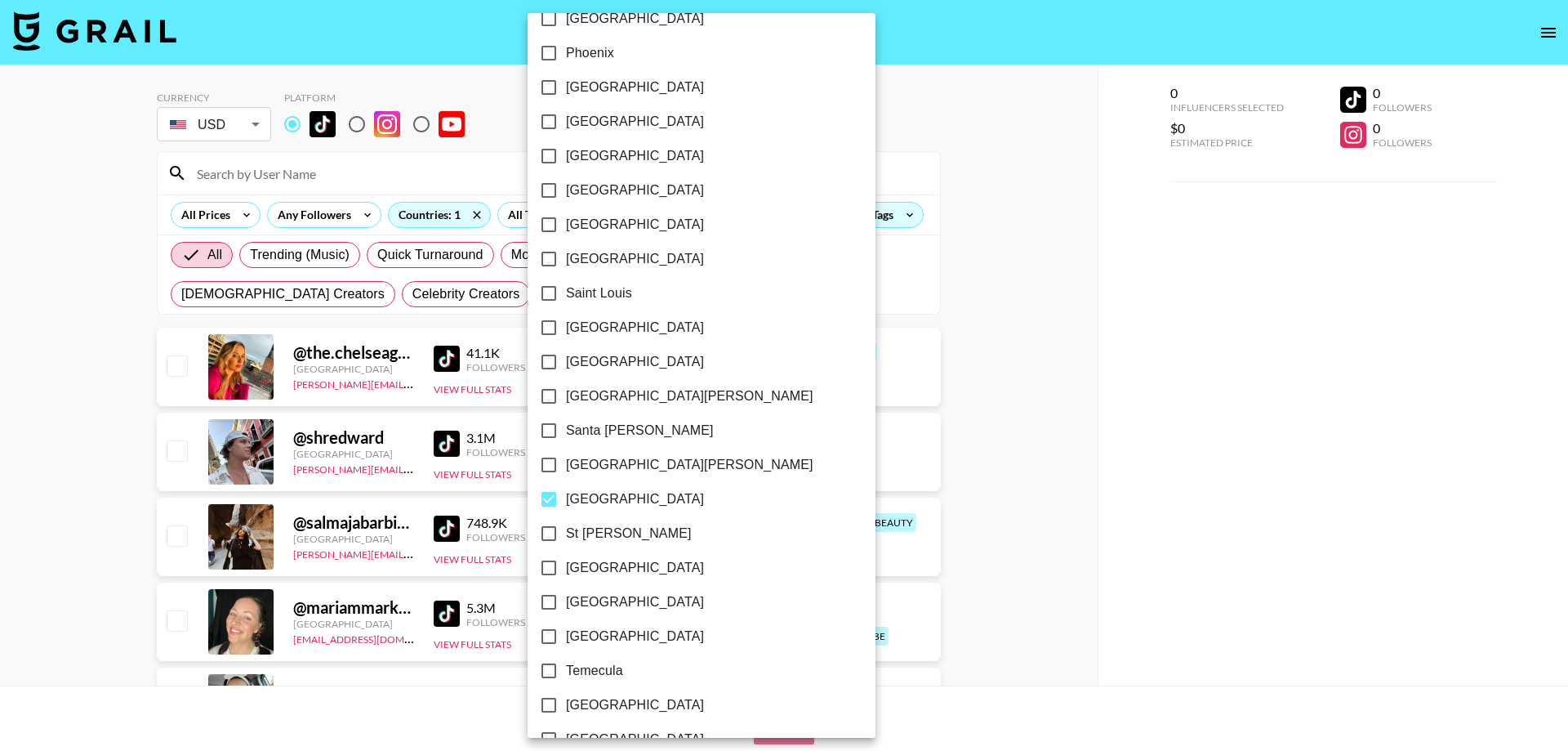
click at [1108, 405] on div at bounding box center [784, 375] width 1568 height 751
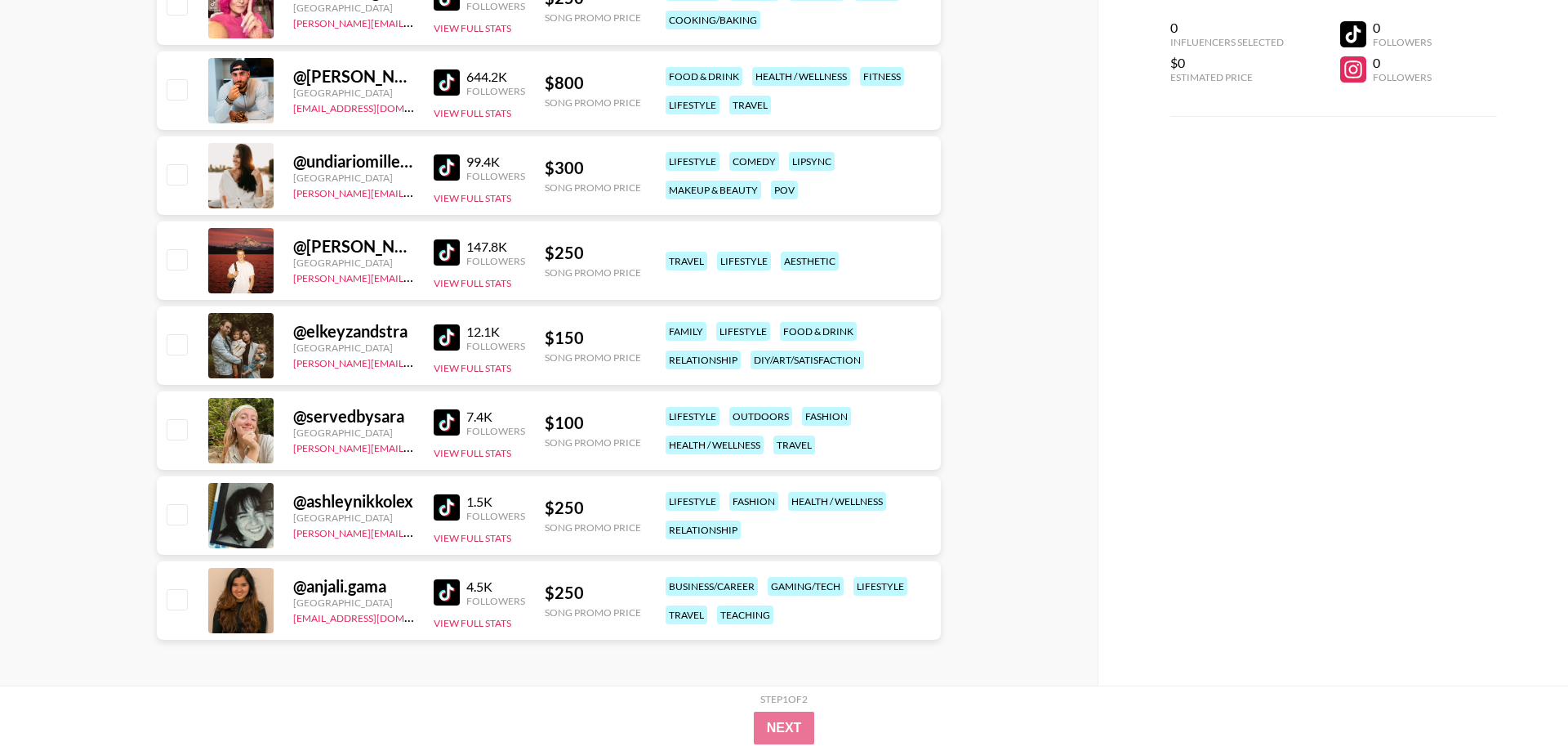
scroll to position [0, 0]
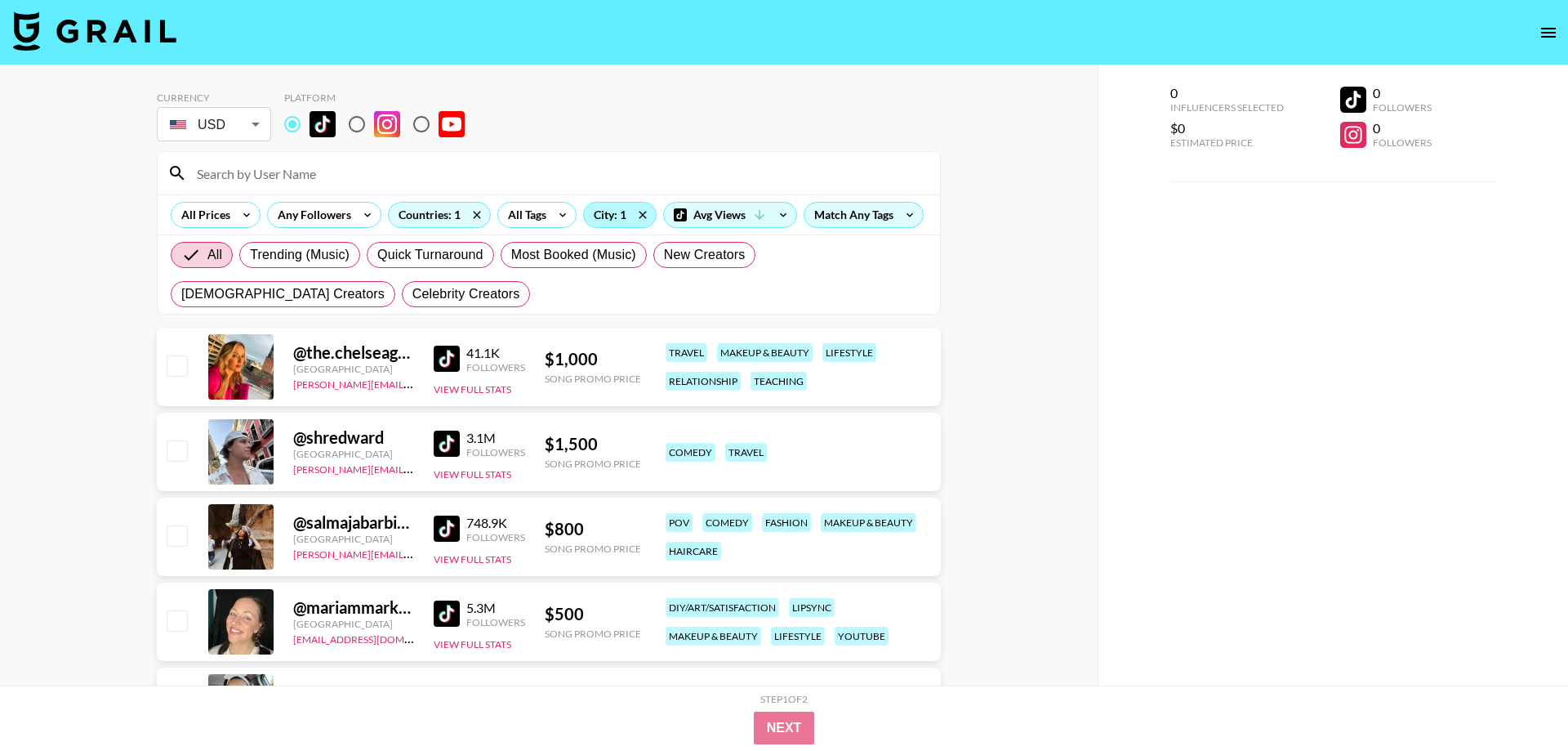
click at [616, 212] on div "City: 1" at bounding box center [620, 215] width 72 height 25
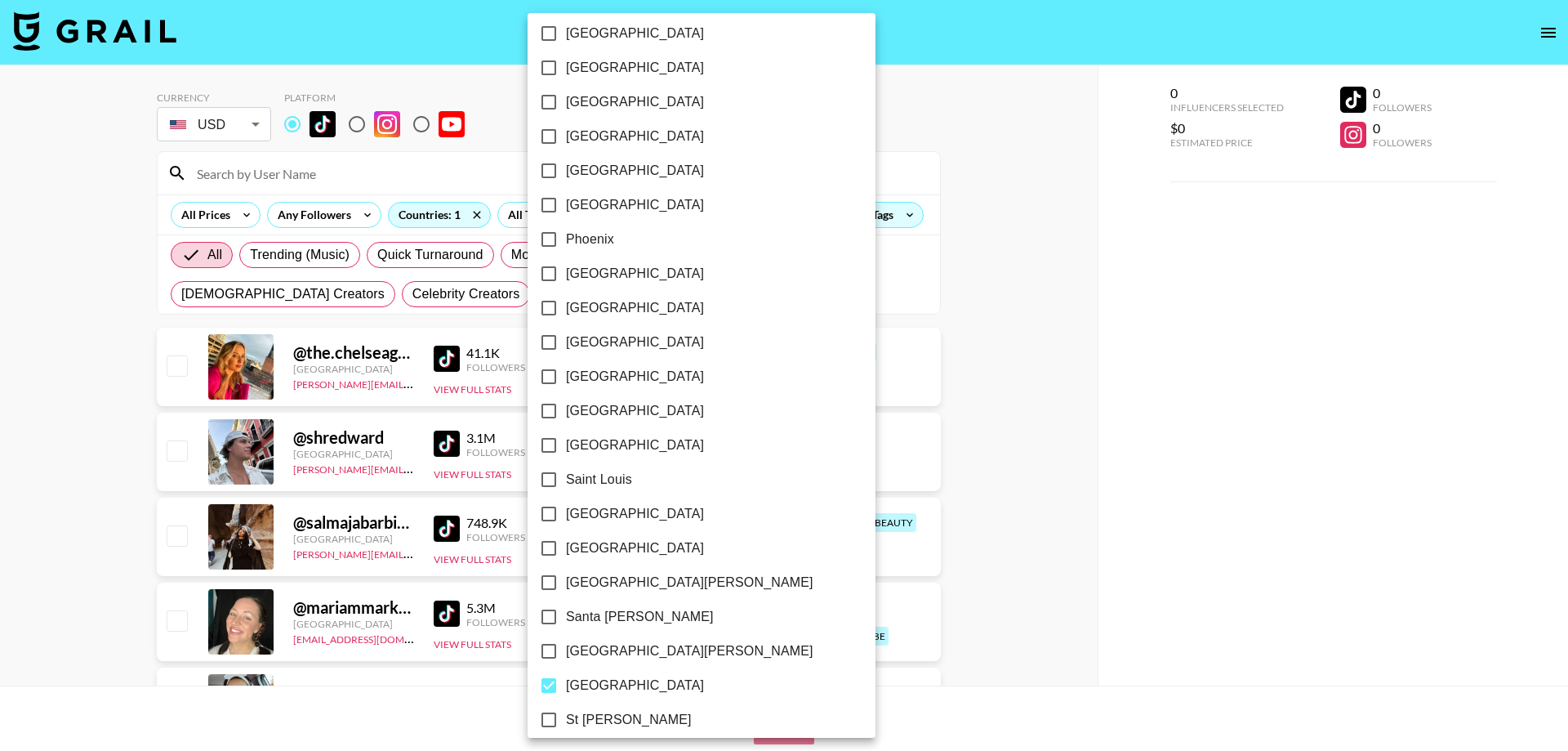
scroll to position [2142, 0]
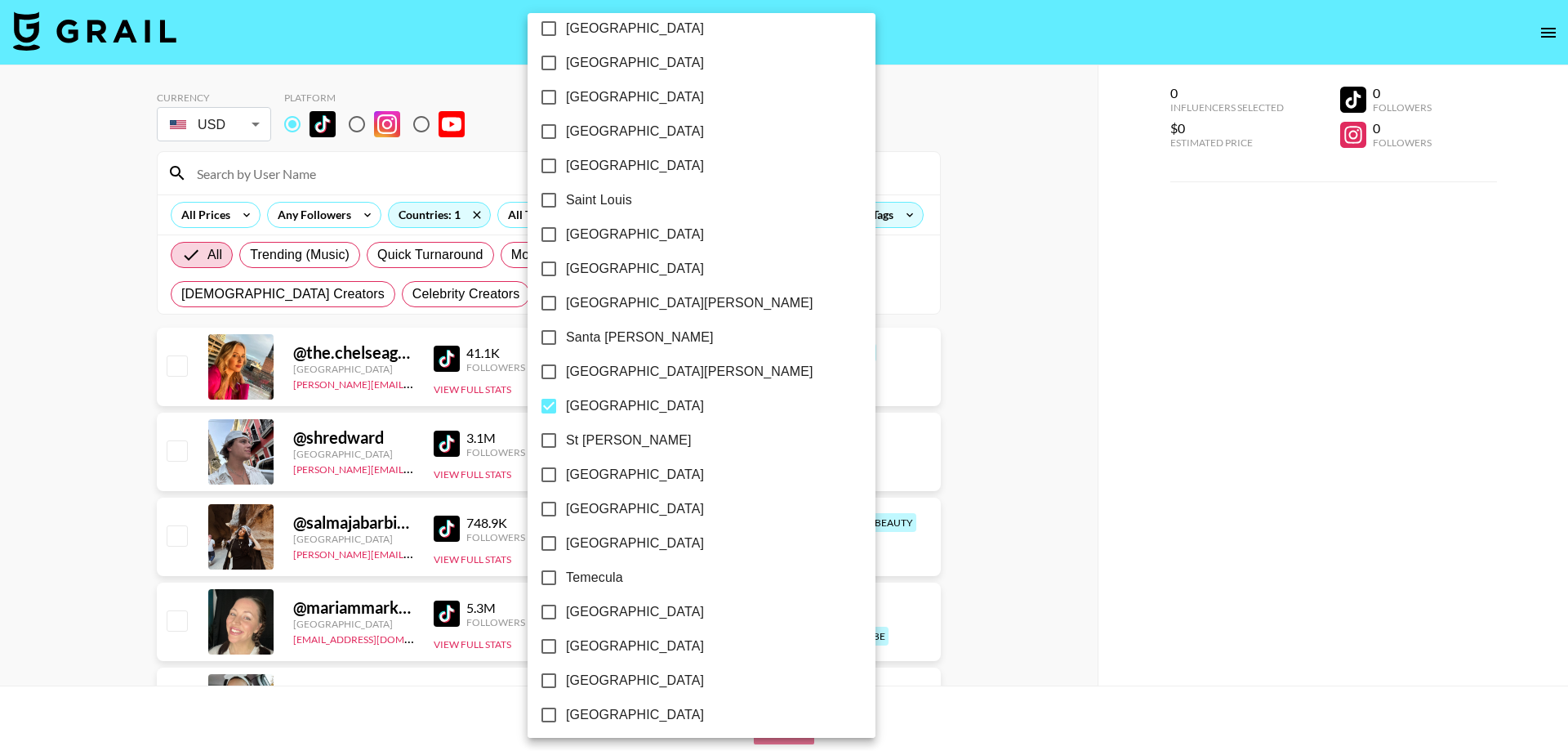
click at [582, 402] on span "[GEOGRAPHIC_DATA]" at bounding box center [635, 406] width 138 height 20
click at [566, 402] on input "[GEOGRAPHIC_DATA]" at bounding box center [549, 406] width 35 height 35
checkbox input "false"
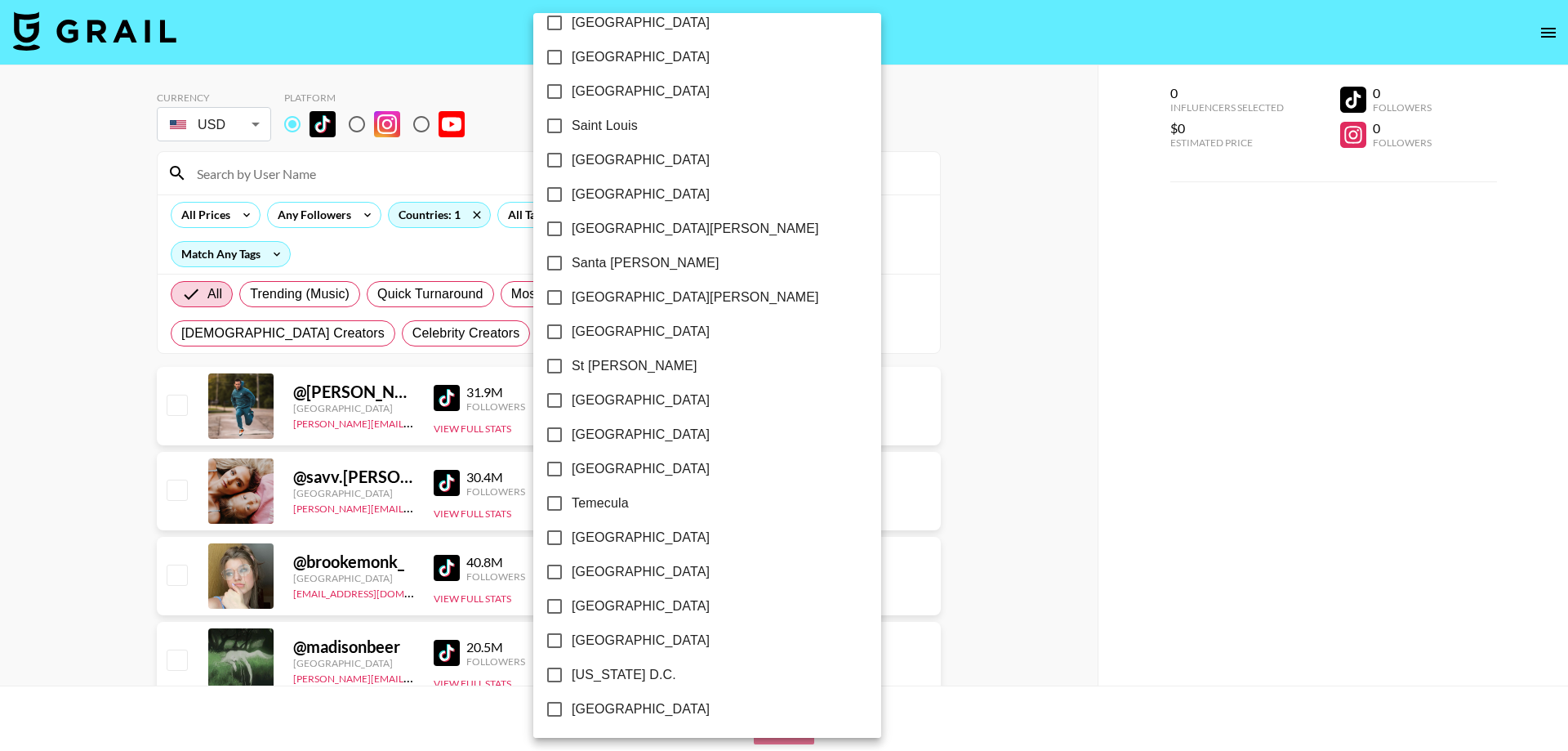
scroll to position [2217, 0]
click at [571, 606] on input "[GEOGRAPHIC_DATA]" at bounding box center [554, 604] width 35 height 35
checkbox input "true"
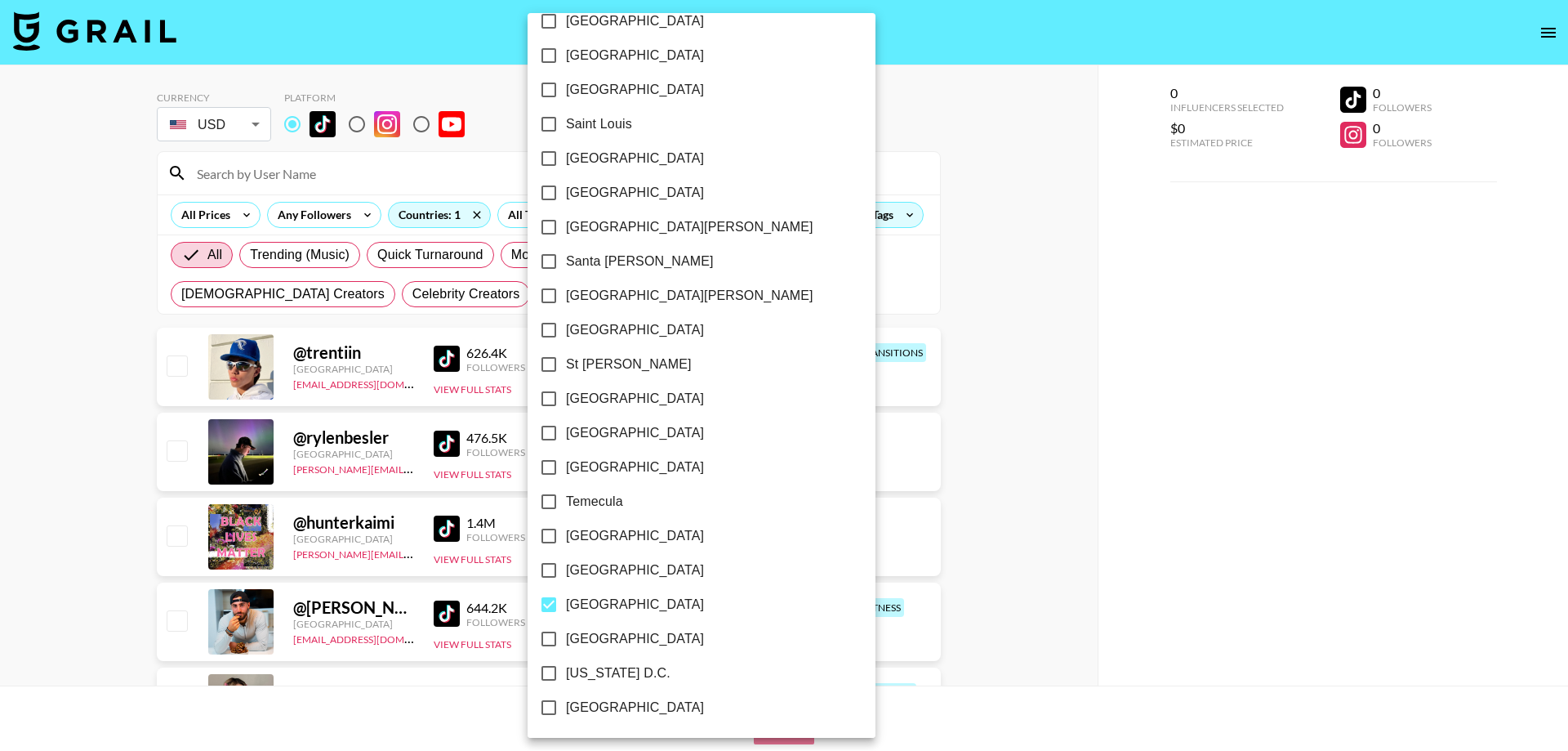
click at [1136, 509] on div at bounding box center [784, 375] width 1568 height 751
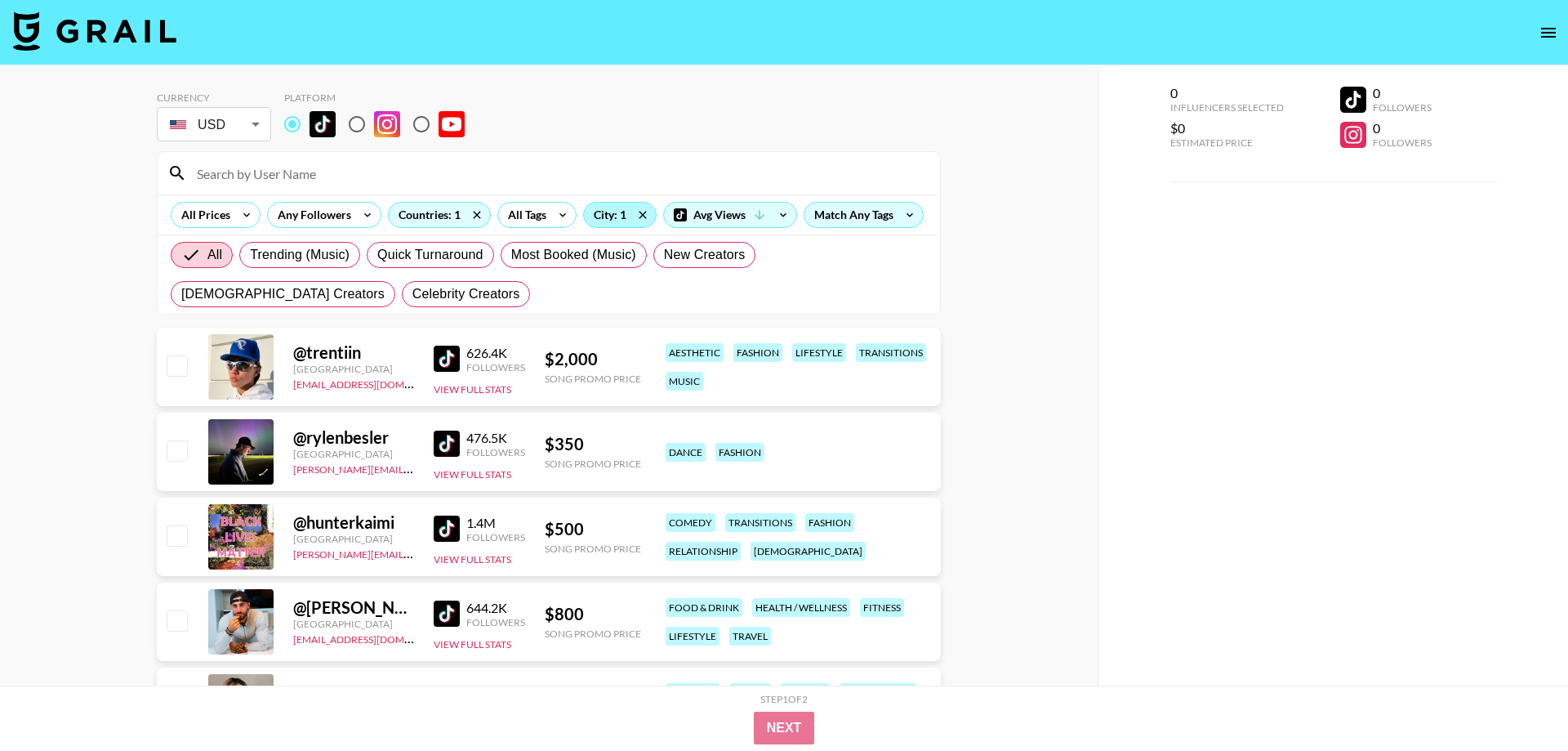
click at [618, 218] on div "City: 1" at bounding box center [620, 215] width 72 height 25
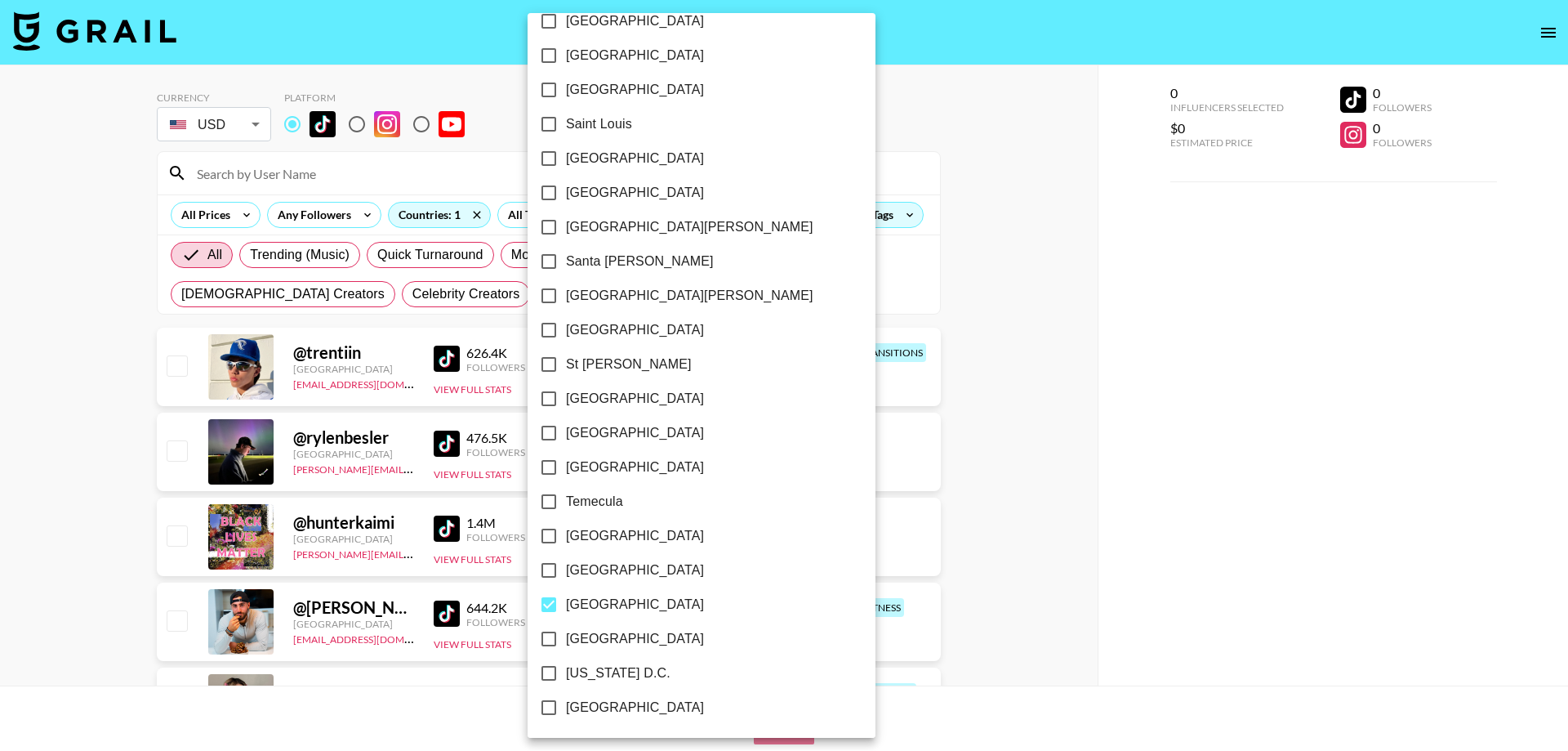
click at [585, 601] on span "[GEOGRAPHIC_DATA]" at bounding box center [635, 604] width 138 height 20
click at [566, 601] on input "[GEOGRAPHIC_DATA]" at bounding box center [549, 604] width 35 height 35
checkbox input "false"
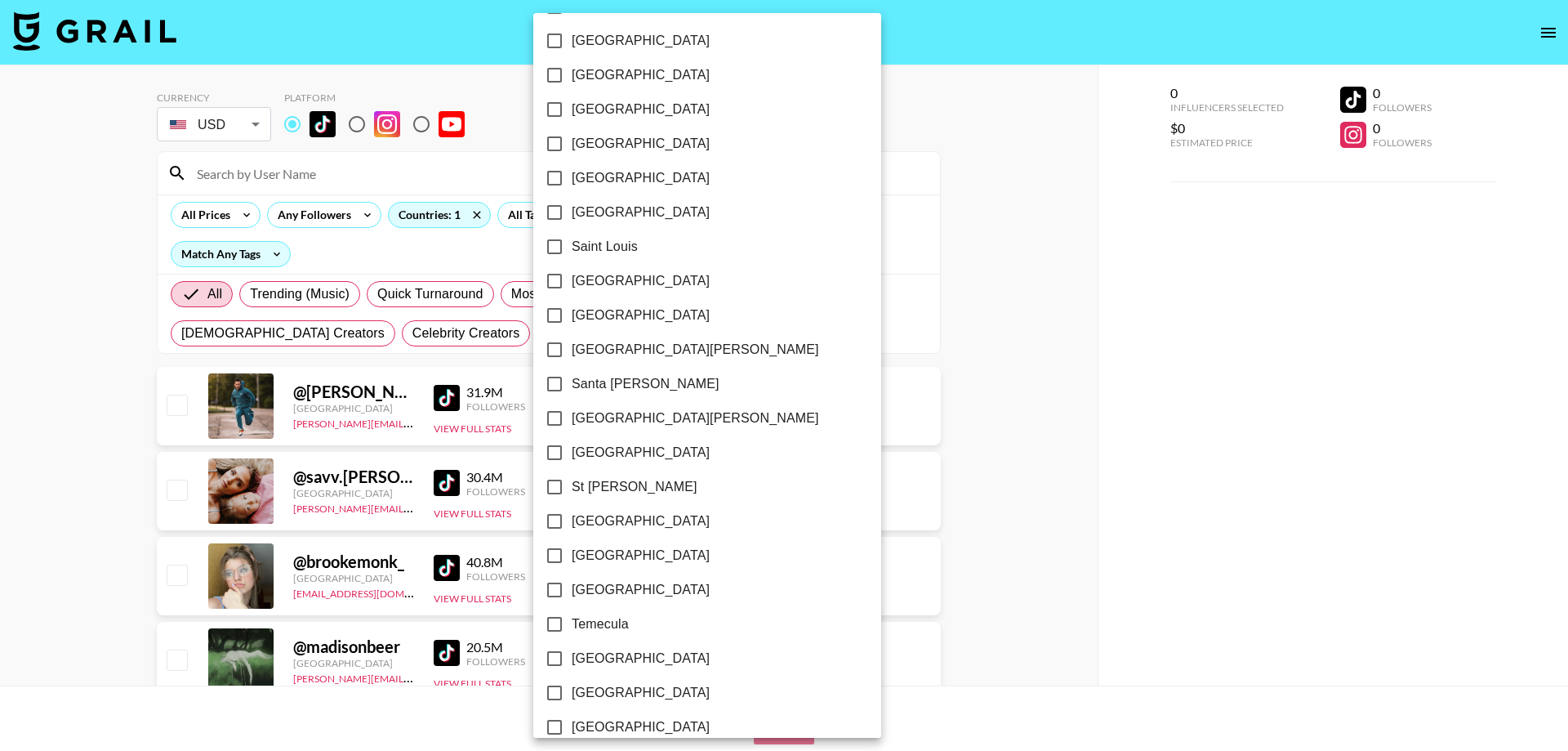
scroll to position [2032, 0]
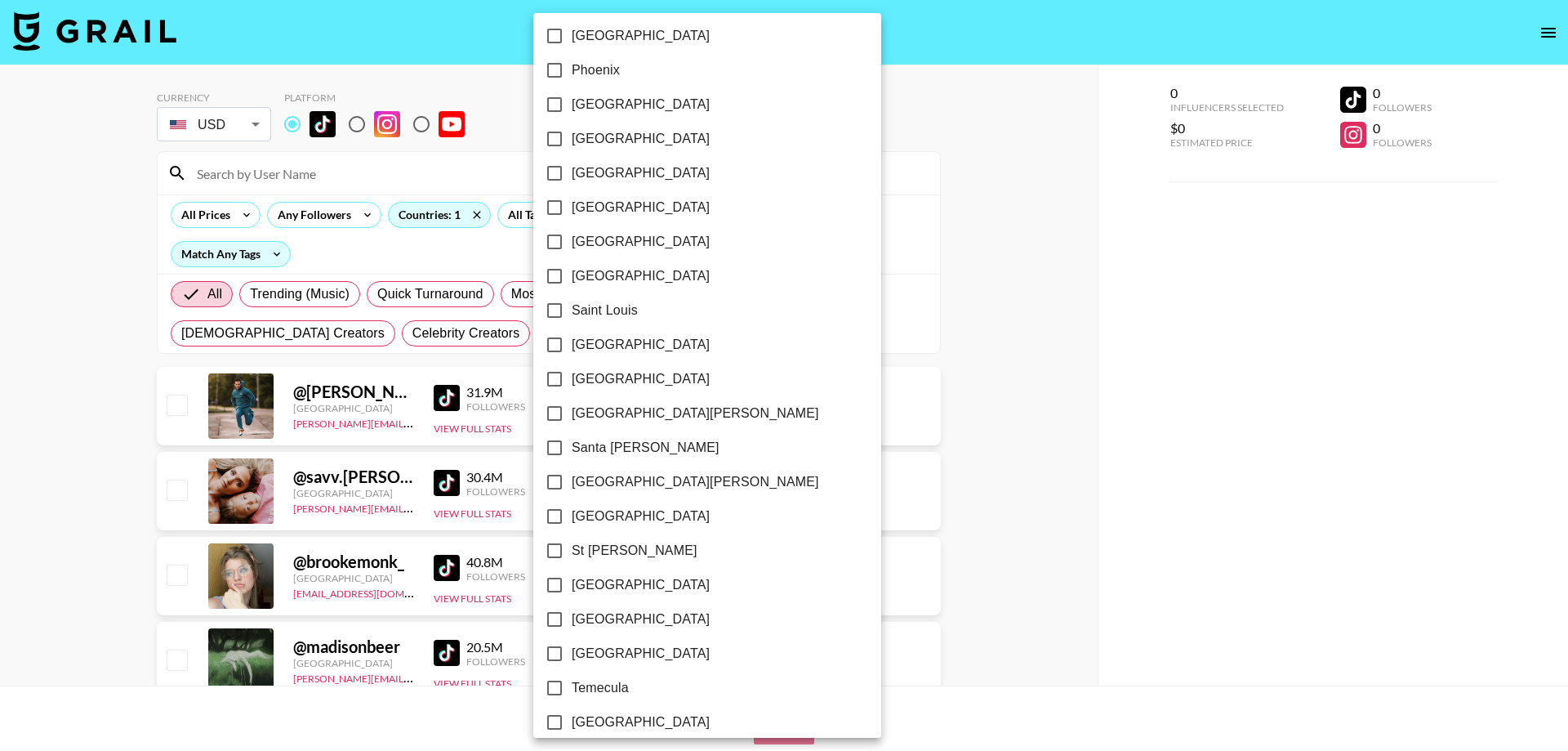
click at [602, 131] on span "[GEOGRAPHIC_DATA]" at bounding box center [641, 139] width 138 height 20
click at [572, 131] on input "[GEOGRAPHIC_DATA]" at bounding box center [554, 139] width 35 height 35
checkbox input "true"
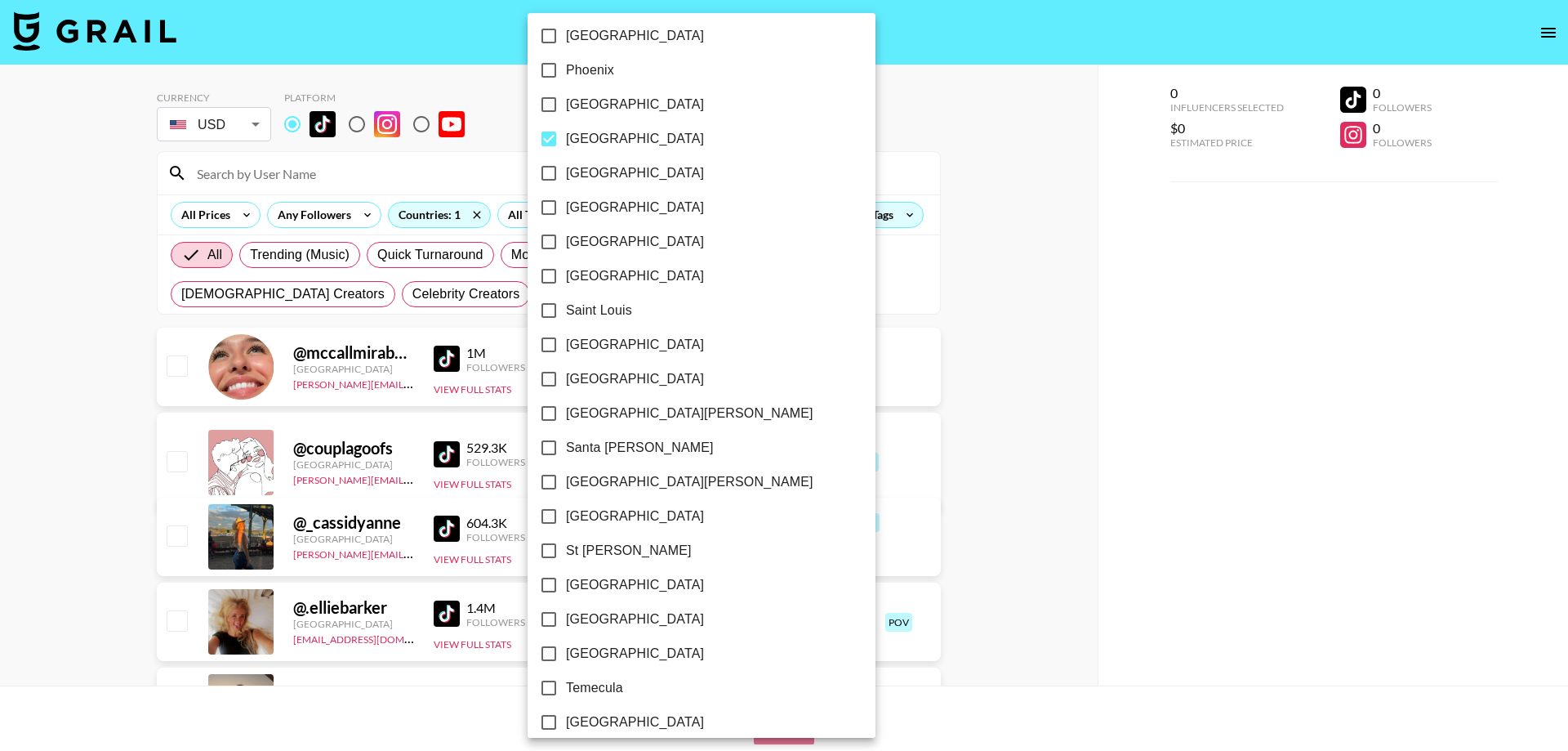
click at [1070, 376] on div at bounding box center [784, 375] width 1568 height 751
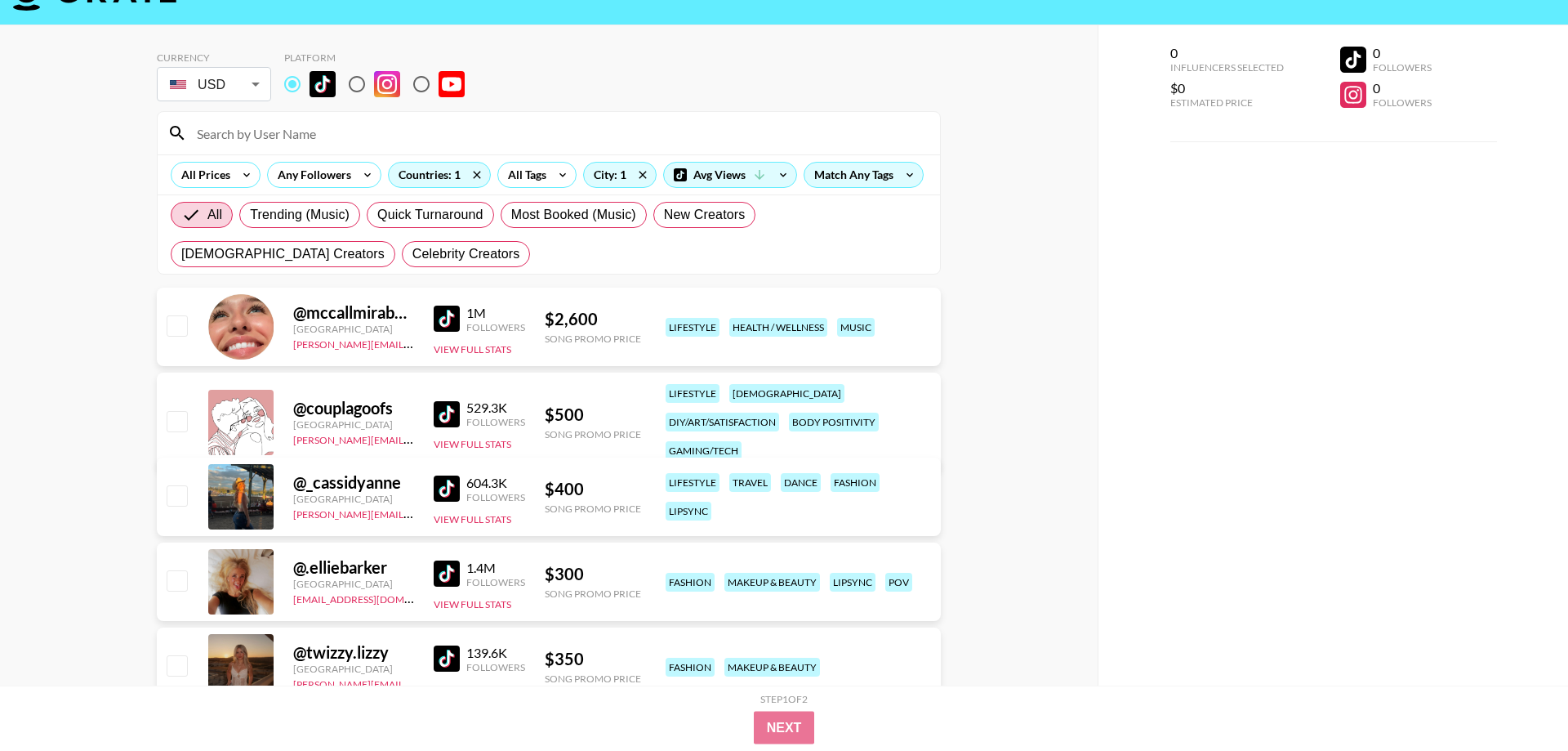
scroll to position [0, 0]
